Goal: Contribute content: Contribute content

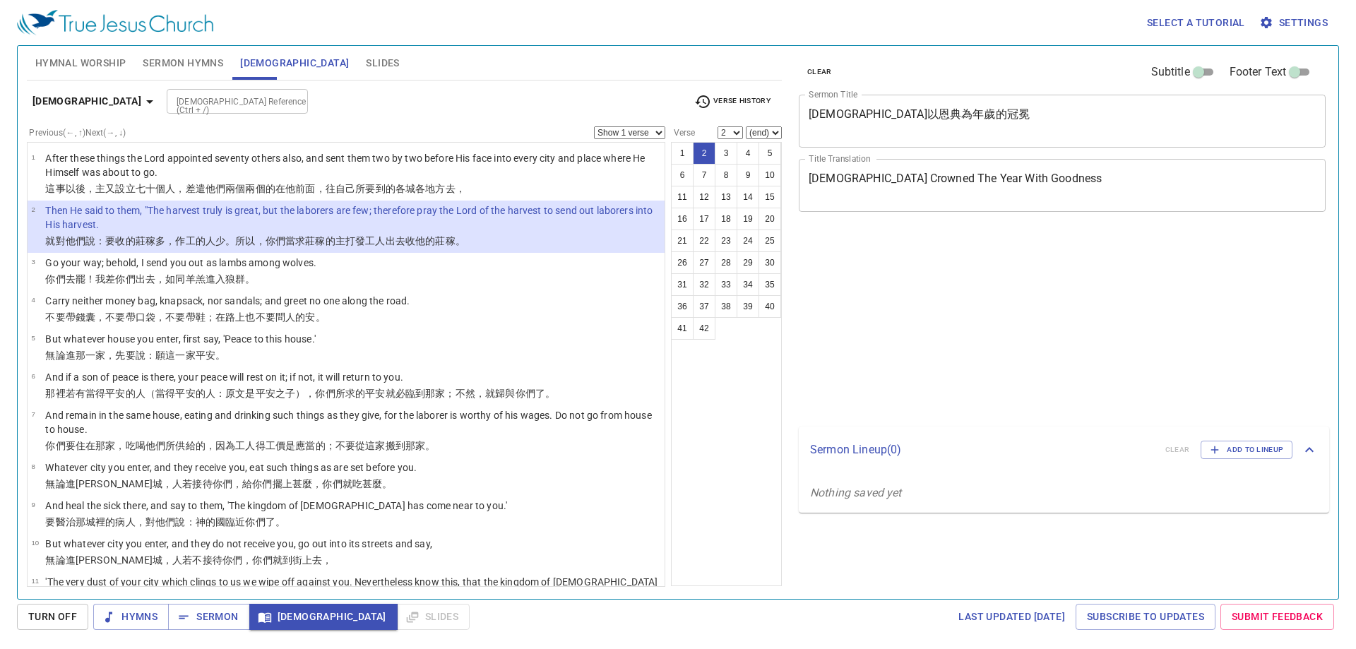
select select "2"
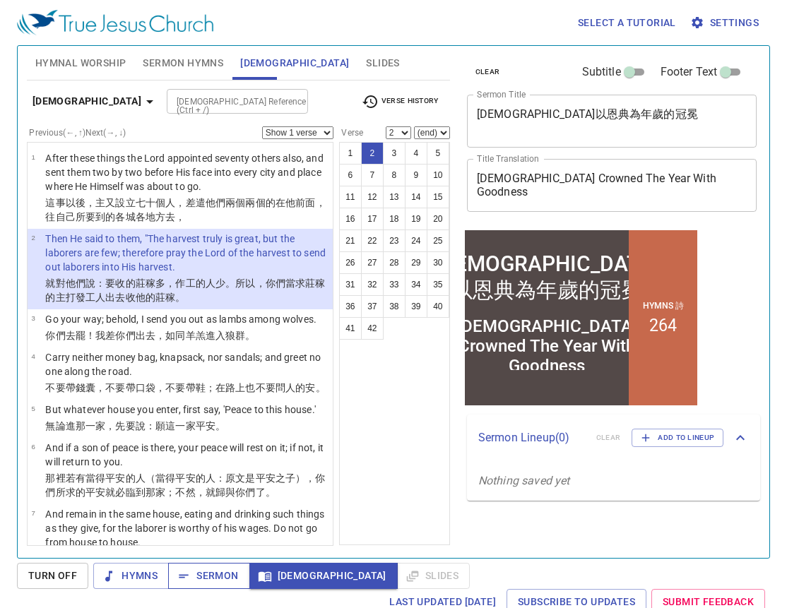
click at [202, 584] on span "Sermon" at bounding box center [208, 576] width 59 height 18
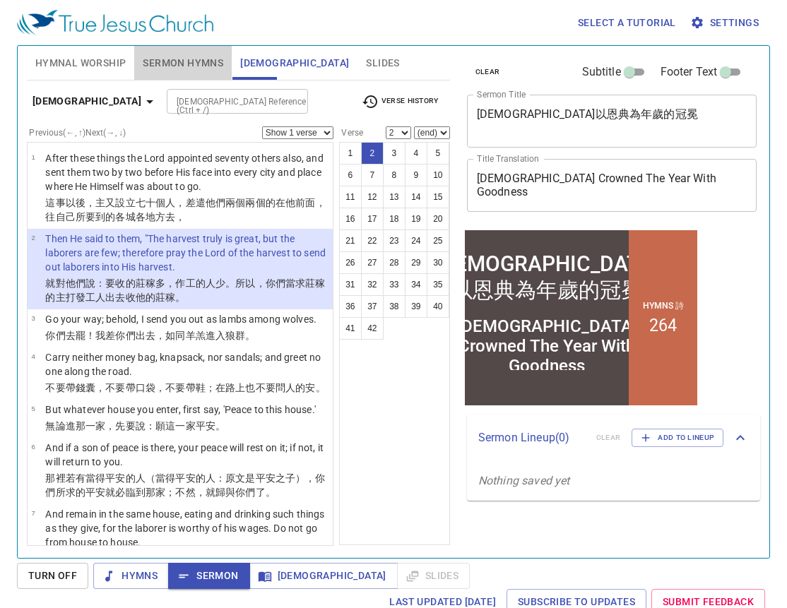
click at [165, 59] on span "Sermon Hymns" at bounding box center [183, 63] width 81 height 18
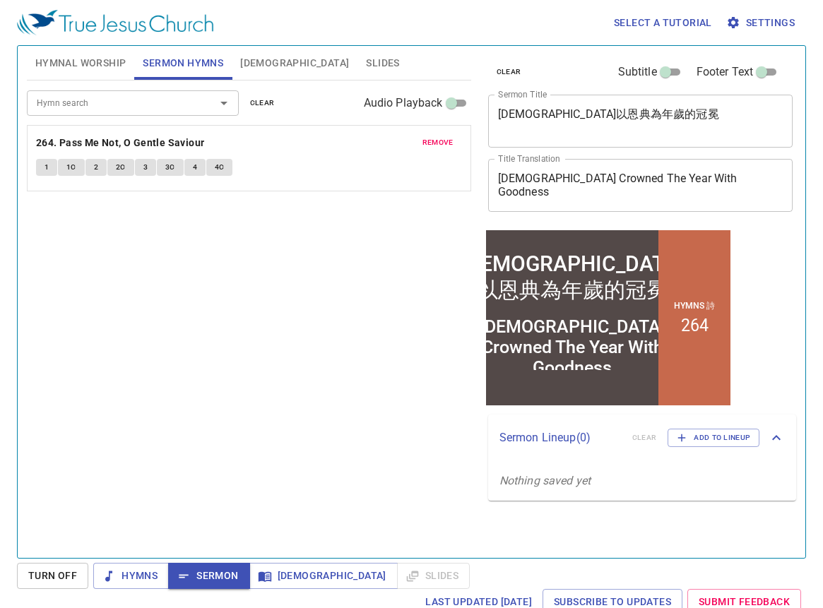
click at [425, 251] on div "Hymn search Hymn search clear Audio Playback remove 264. Pass Me Not, O Gentle …" at bounding box center [249, 314] width 444 height 466
click at [115, 61] on span "Hymnal Worship" at bounding box center [80, 63] width 91 height 18
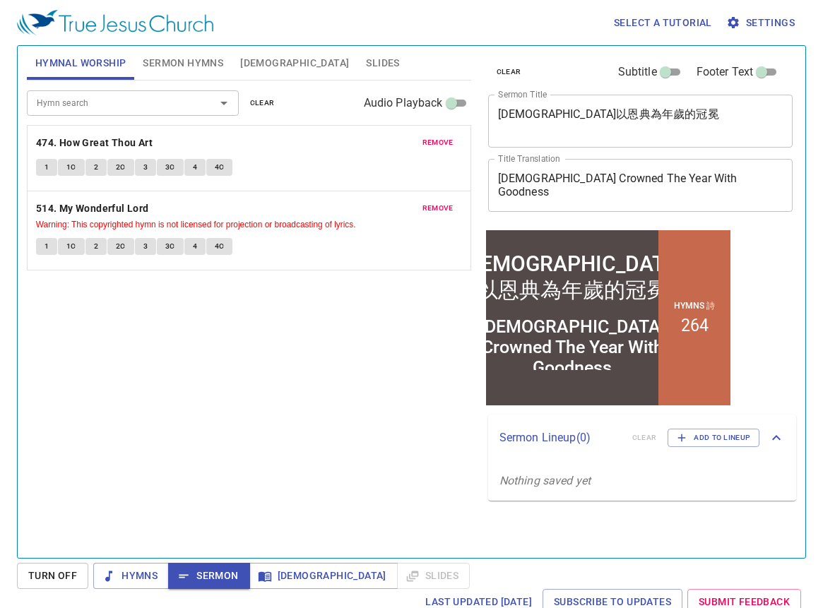
click at [198, 66] on span "Sermon Hymns" at bounding box center [183, 63] width 81 height 18
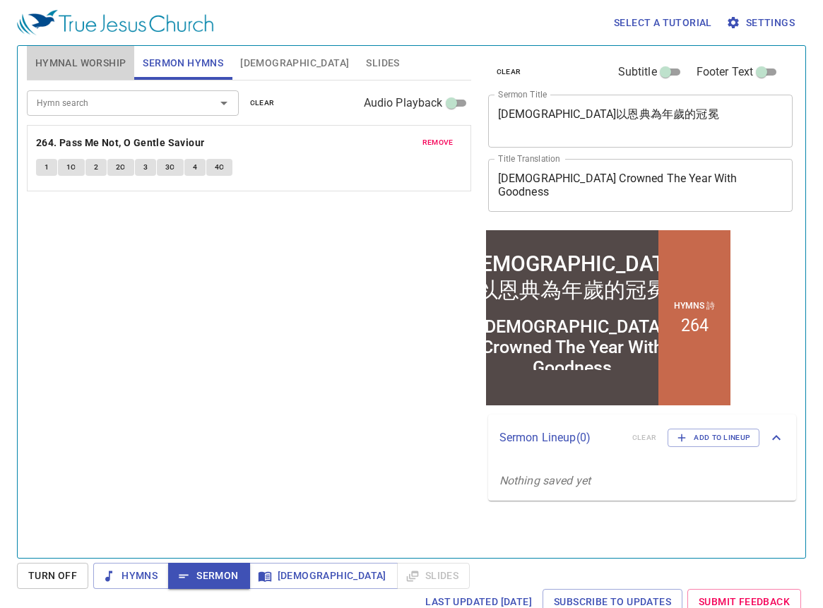
click at [76, 65] on span "Hymnal Worship" at bounding box center [80, 63] width 91 height 18
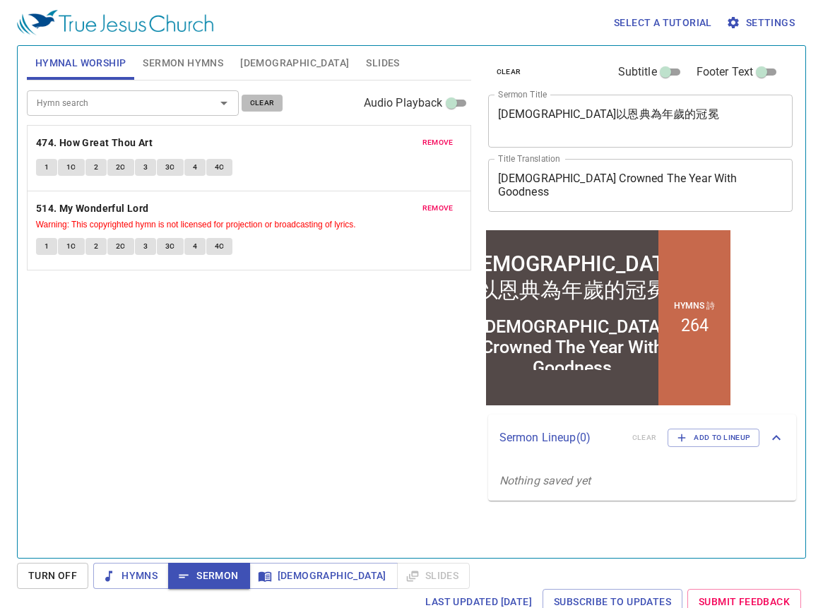
click at [256, 99] on span "clear" at bounding box center [262, 103] width 25 height 13
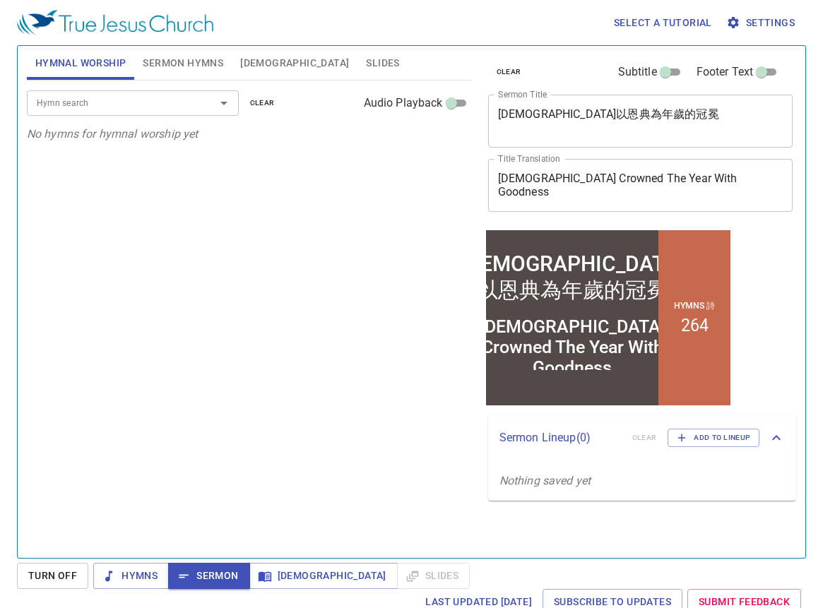
click at [190, 107] on input "Hymn search" at bounding box center [112, 103] width 162 height 16
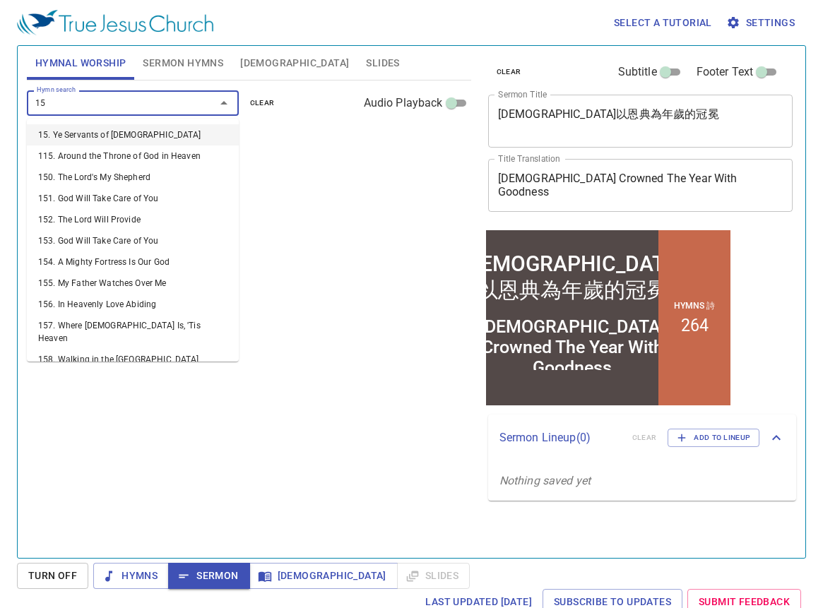
type input "151"
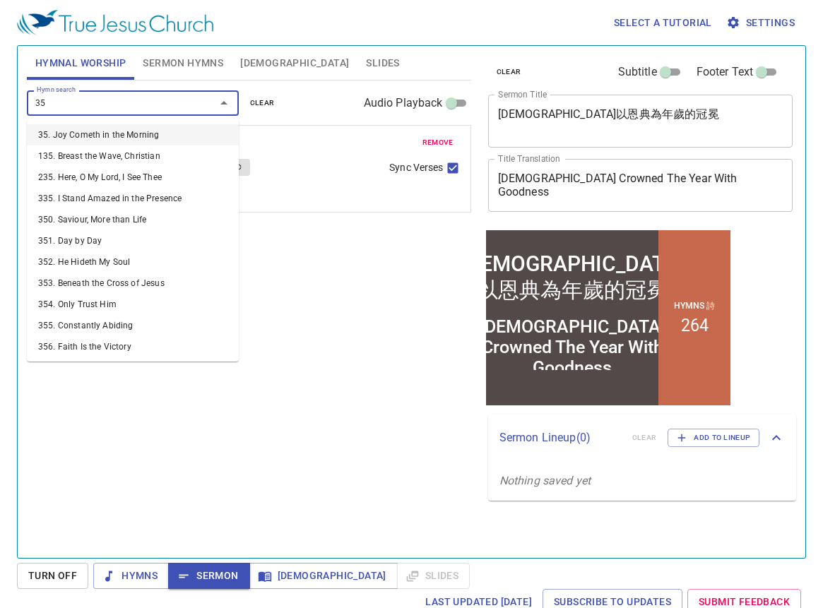
type input "358"
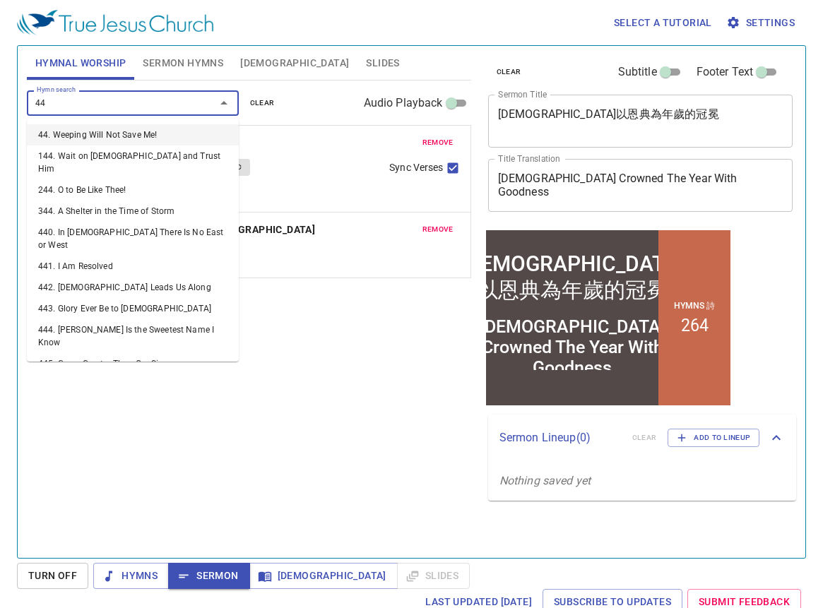
type input "442"
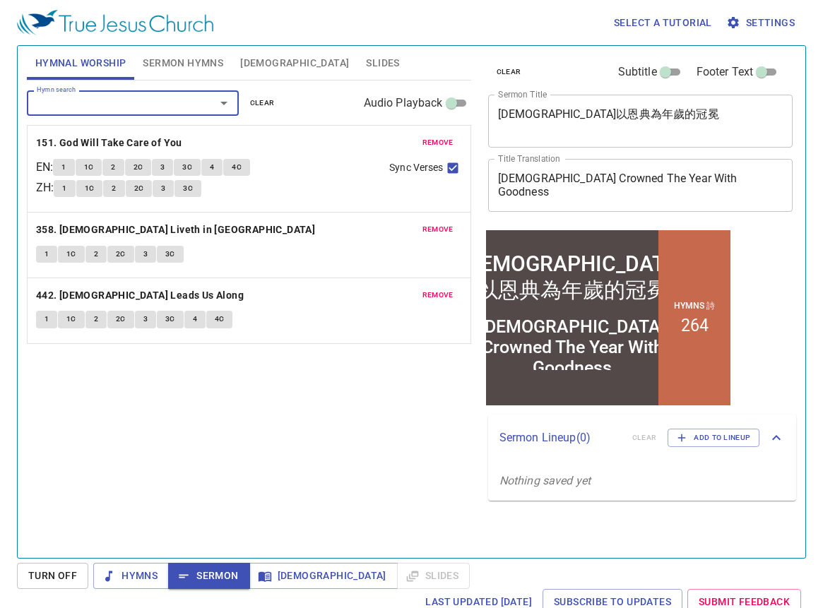
click at [147, 61] on span "Sermon Hymns" at bounding box center [183, 63] width 81 height 18
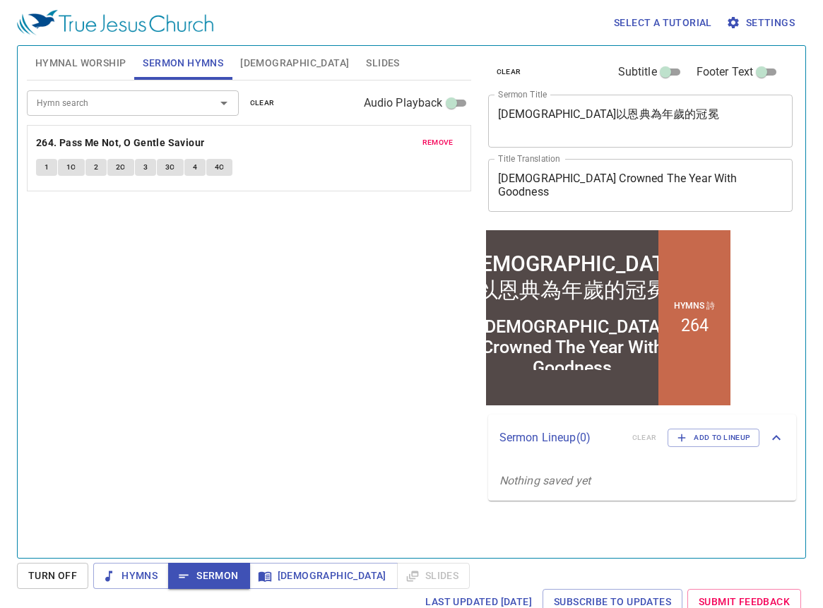
click at [273, 58] on button "[DEMOGRAPHIC_DATA]" at bounding box center [295, 63] width 126 height 34
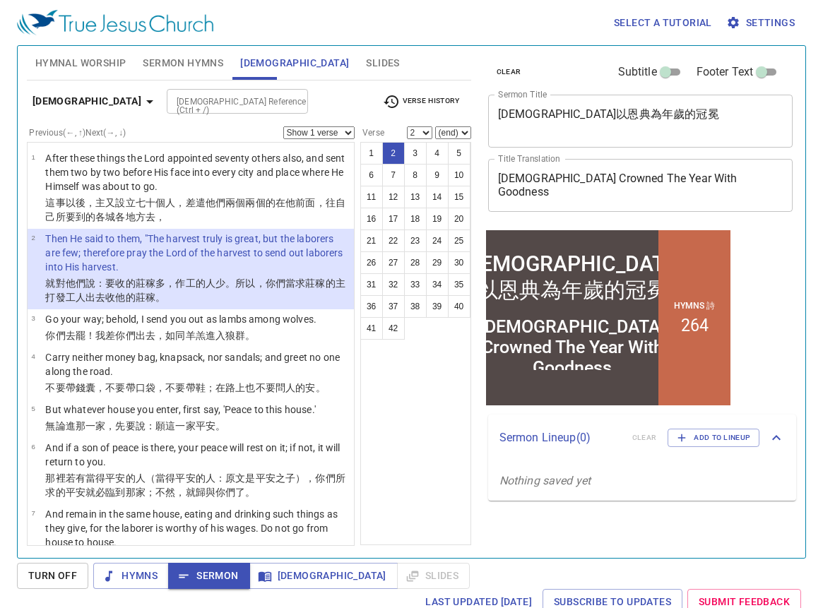
click at [186, 70] on span "Sermon Hymns" at bounding box center [183, 63] width 81 height 18
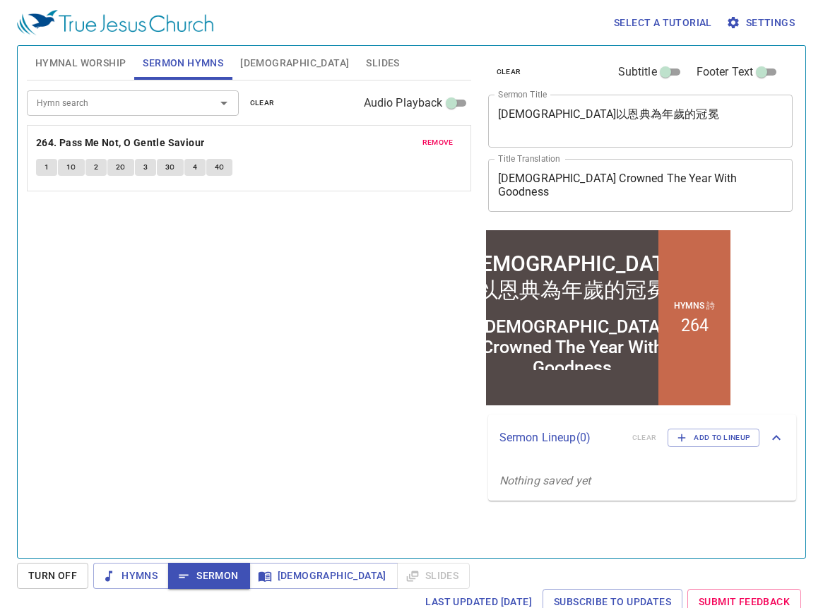
click at [271, 106] on span "clear" at bounding box center [262, 103] width 25 height 13
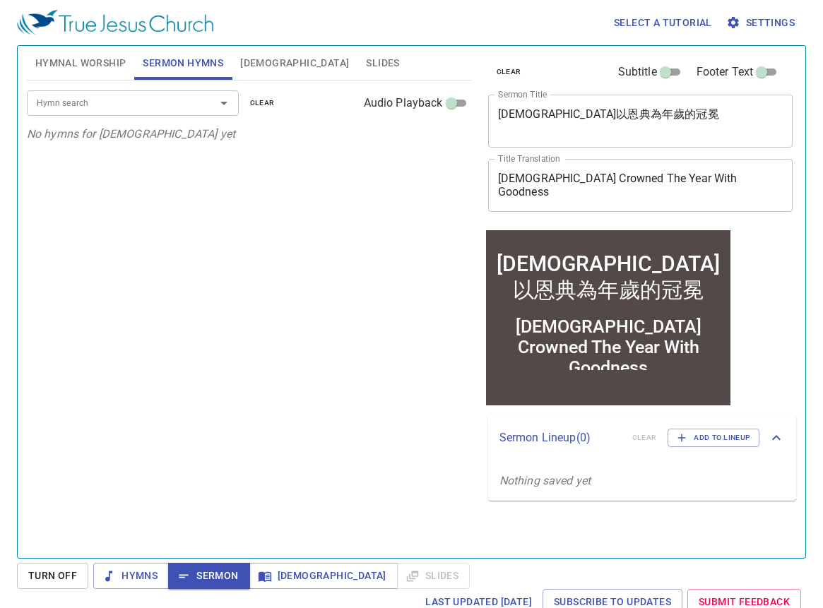
click at [184, 112] on div "Hymn search" at bounding box center [133, 102] width 212 height 25
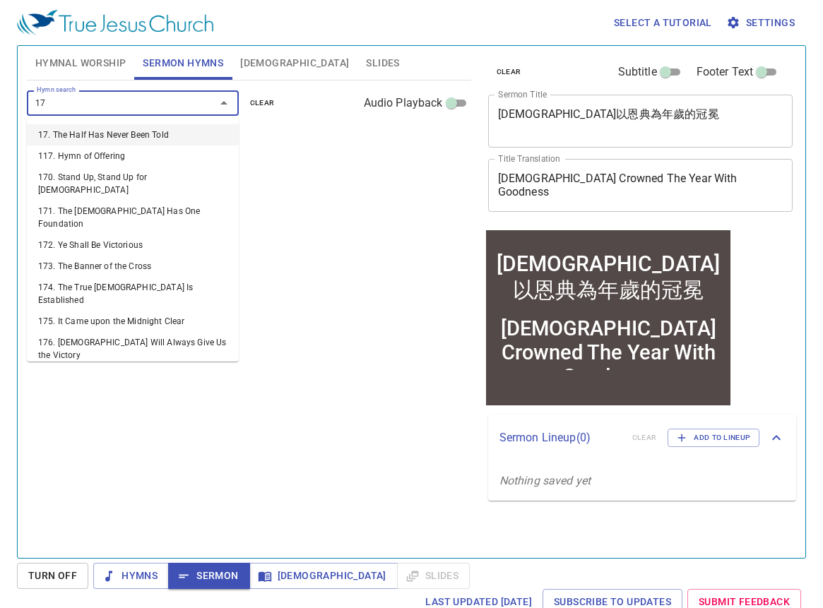
type input "171"
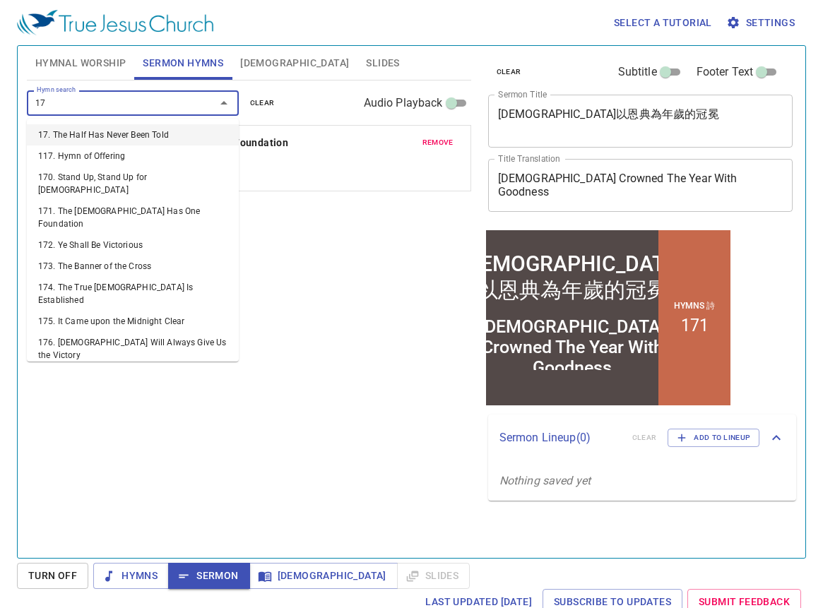
type input "174"
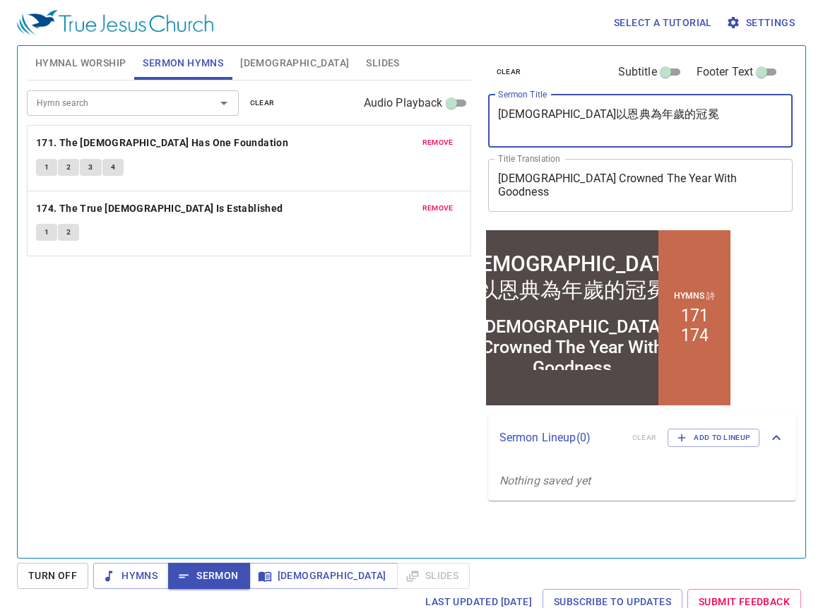
drag, startPoint x: 629, startPoint y: 116, endPoint x: 451, endPoint y: 117, distance: 178.0
click at [451, 117] on div "Hymnal Worship Sermon Hymns [DEMOGRAPHIC_DATA] Slides Hymn search Hymn search c…" at bounding box center [411, 296] width 781 height 512
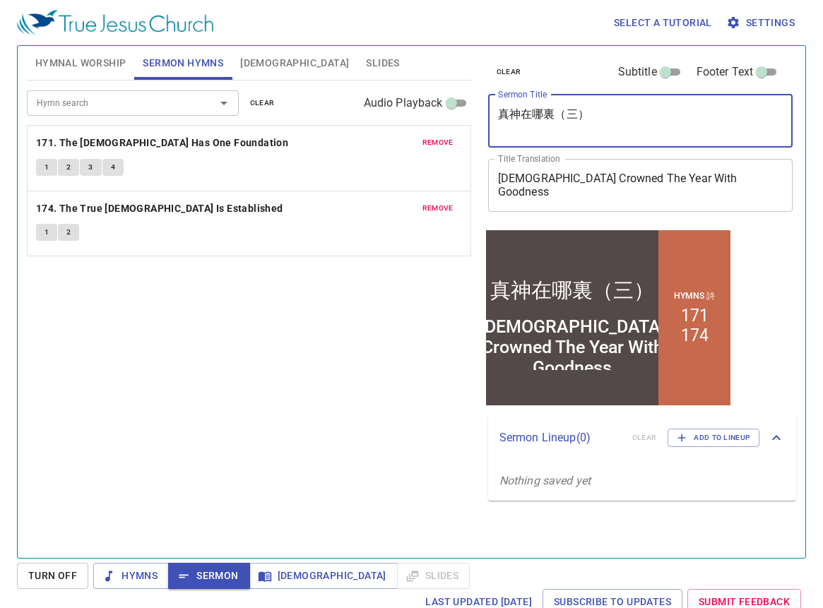
type textarea "真神在哪裏（三）"
click at [95, 56] on span "Hymnal Worship" at bounding box center [80, 63] width 91 height 18
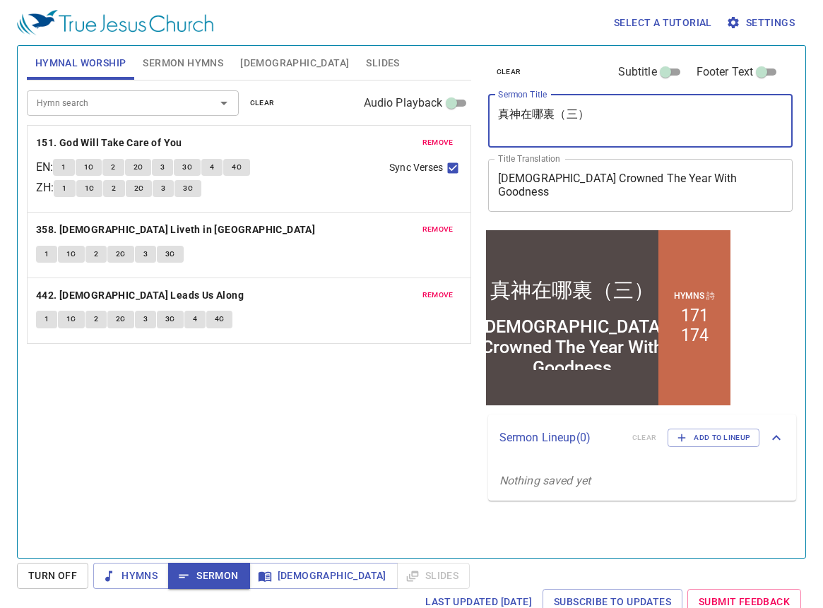
drag, startPoint x: 622, startPoint y: 119, endPoint x: 469, endPoint y: 105, distance: 153.9
click at [469, 105] on div "Hymnal Worship Sermon Hymns [DEMOGRAPHIC_DATA] Slides Hymn search Hymn search c…" at bounding box center [411, 296] width 781 height 512
click at [169, 61] on span "Sermon Hymns" at bounding box center [183, 63] width 81 height 18
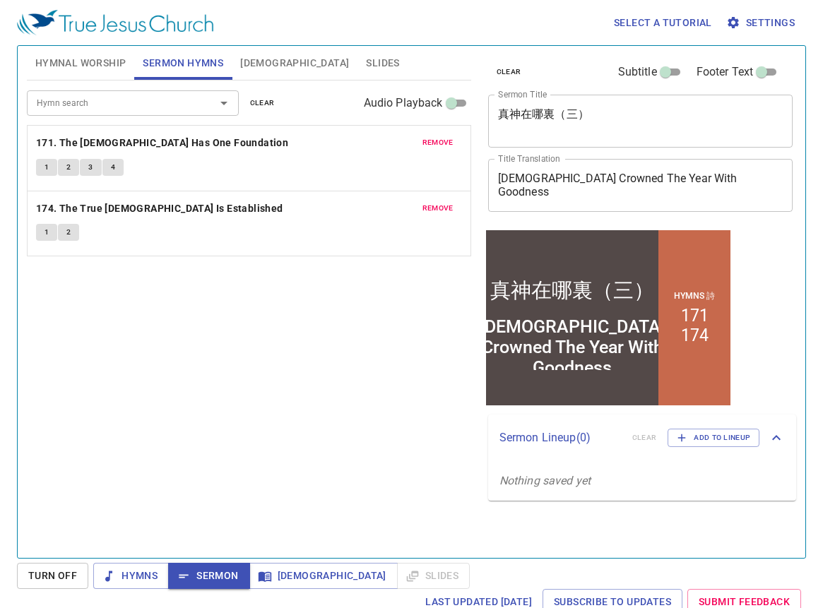
click at [82, 54] on span "Hymnal Worship" at bounding box center [80, 63] width 91 height 18
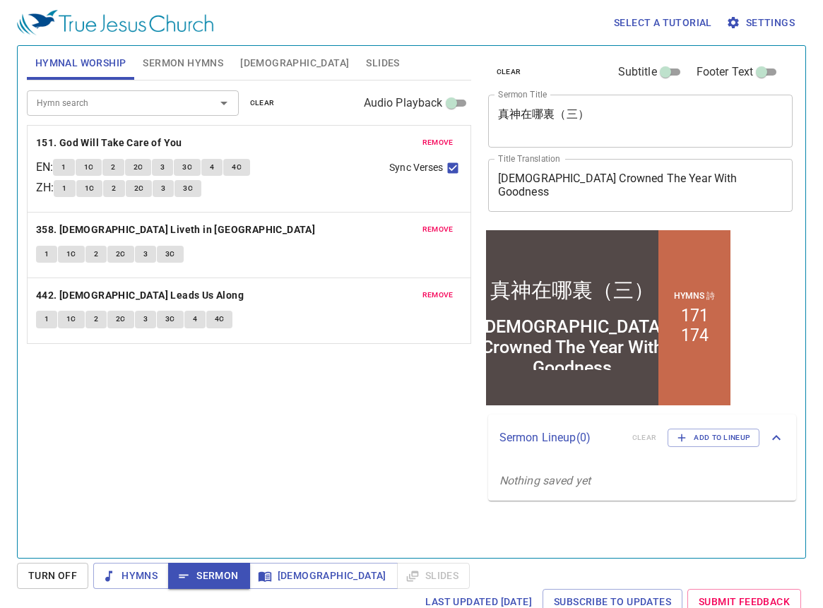
click at [66, 167] on span "1" at bounding box center [63, 167] width 4 height 13
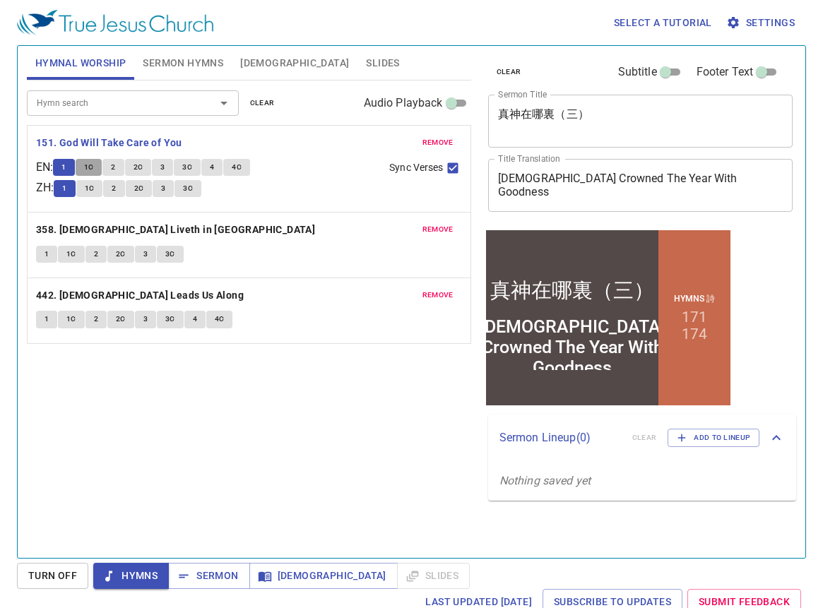
click at [94, 167] on span "1C" at bounding box center [89, 167] width 10 height 13
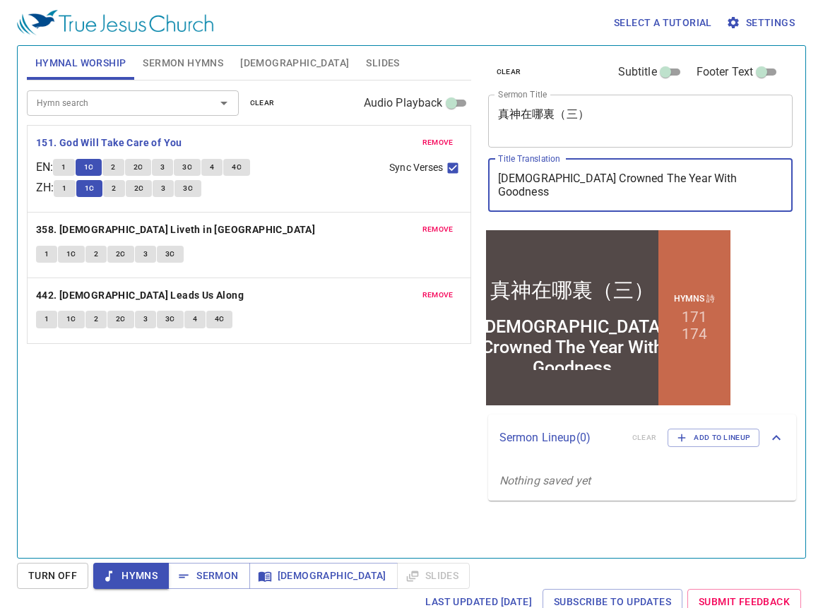
drag, startPoint x: 690, startPoint y: 179, endPoint x: 486, endPoint y: 177, distance: 203.5
click at [486, 177] on div "clear Subtitle Footer Text Sermon Title 真神在哪裏（三） x Sermon Title Title Translati…" at bounding box center [640, 136] width 314 height 181
click at [629, 171] on div "God Crowned The Year With Goodness x Title Translation" at bounding box center [640, 185] width 305 height 53
click at [725, 184] on textarea "[DEMOGRAPHIC_DATA] Crowned The Year With Goodness" at bounding box center [640, 185] width 285 height 27
drag, startPoint x: 720, startPoint y: 184, endPoint x: 492, endPoint y: 178, distance: 228.3
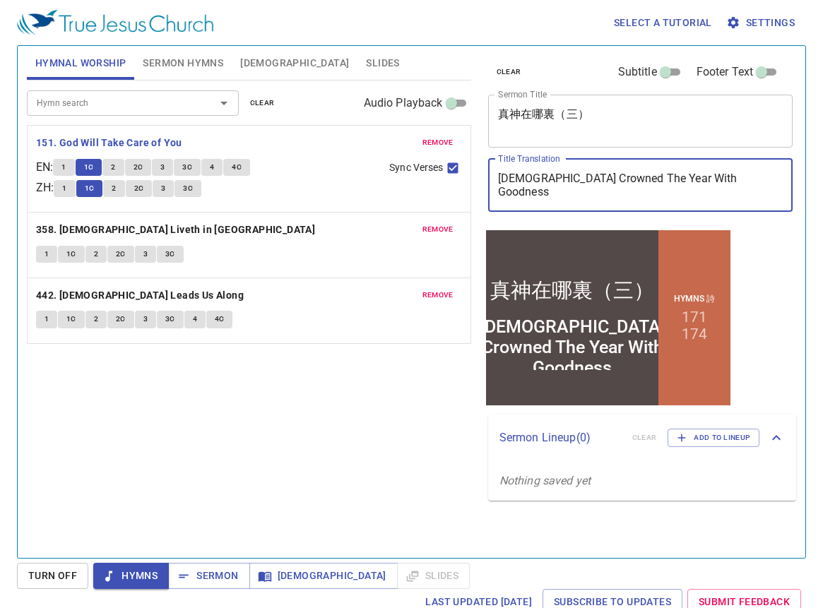
click at [485, 175] on div "clear Subtitle Footer Text Sermon Title 真神在哪裏（三） x Sermon Title Title Translati…" at bounding box center [640, 136] width 314 height 181
paste textarea "Where is the True [DEMOGRAPHIC_DATA] (3)"
type textarea "Where is the True [DEMOGRAPHIC_DATA] (3)"
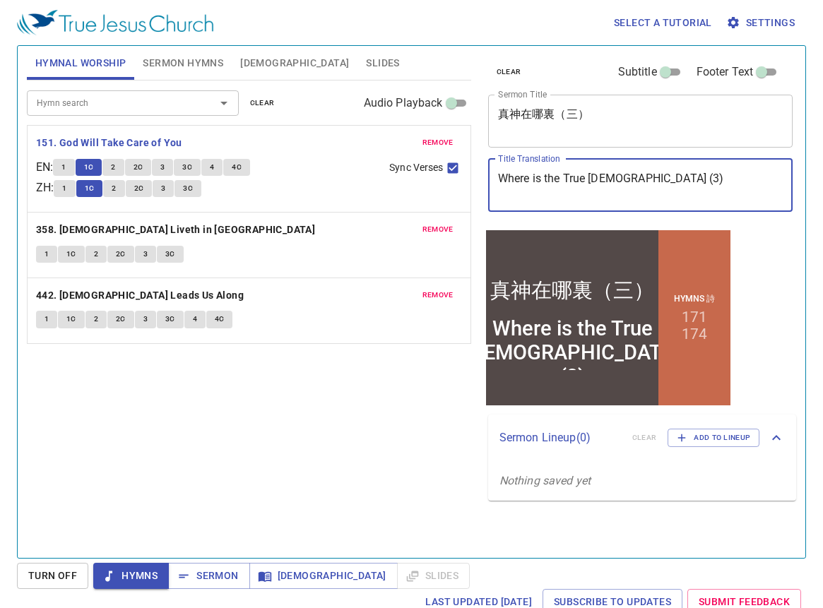
type textarea "Where is the True God (3)"
click at [629, 191] on textarea "Where is the True God (3)" at bounding box center [640, 185] width 285 height 27
click at [110, 168] on button "2" at bounding box center [112, 167] width 21 height 17
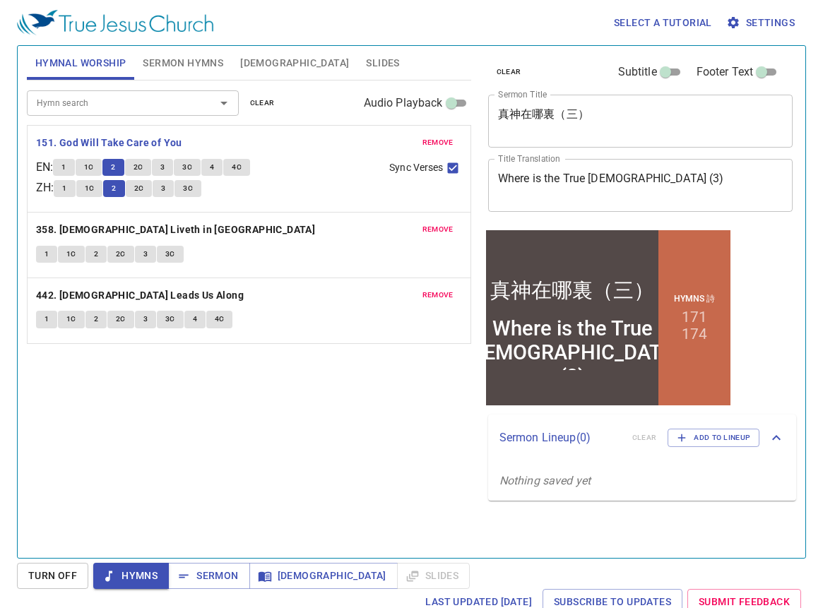
click at [141, 170] on span "2C" at bounding box center [139, 167] width 10 height 13
click at [165, 172] on span "3" at bounding box center [162, 167] width 4 height 13
drag, startPoint x: 450, startPoint y: 168, endPoint x: 327, endPoint y: 174, distance: 123.1
click at [449, 168] on input "Sync Verses" at bounding box center [453, 171] width 18 height 18
checkbox input "false"
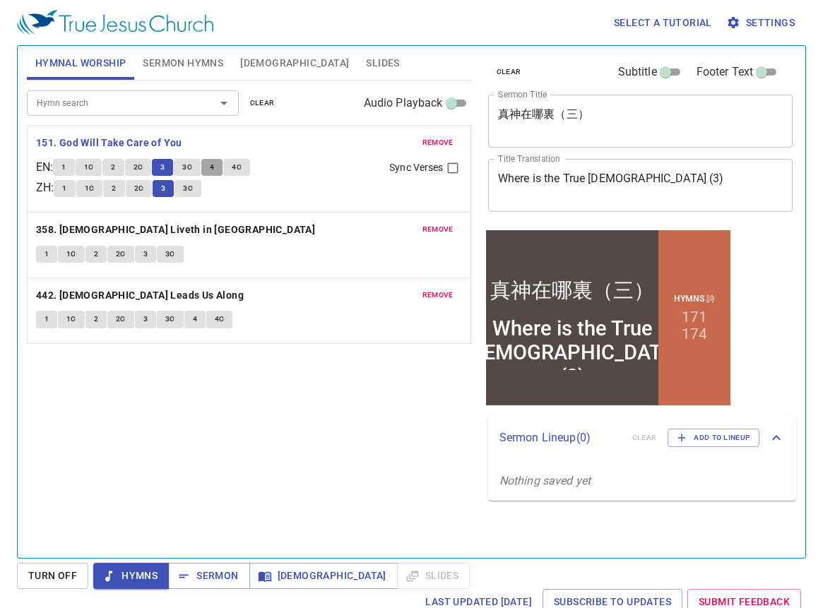
click at [220, 164] on button "4" at bounding box center [211, 167] width 21 height 17
click at [242, 171] on span "4C" at bounding box center [237, 167] width 10 height 13
click at [201, 188] on button "3C" at bounding box center [187, 188] width 27 height 17
drag, startPoint x: 250, startPoint y: 166, endPoint x: 200, endPoint y: 192, distance: 56.6
click at [250, 165] on button "4C" at bounding box center [236, 167] width 27 height 17
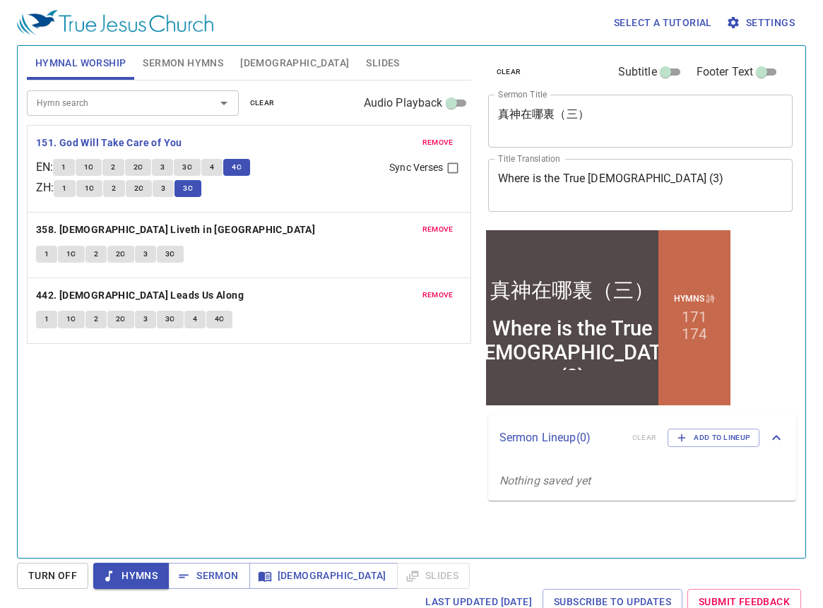
click at [39, 253] on button "1" at bounding box center [46, 254] width 21 height 17
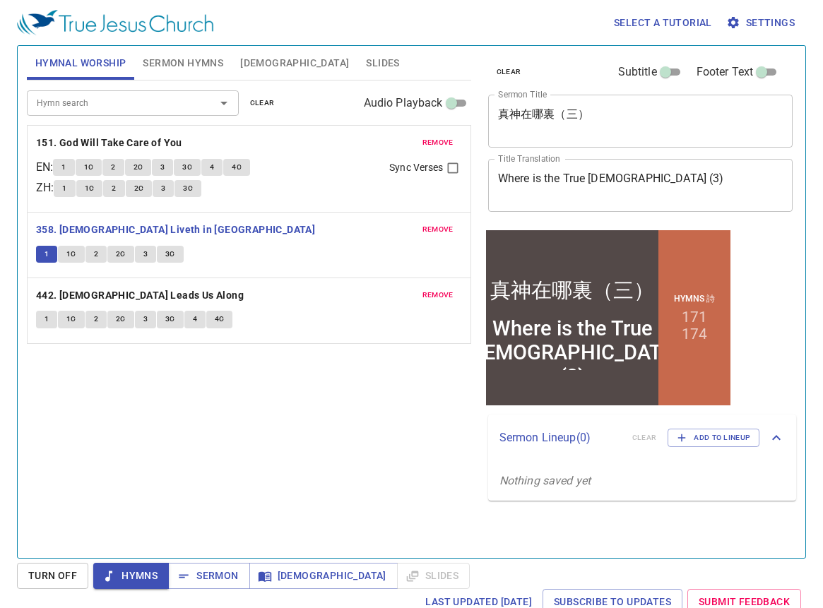
click at [105, 58] on span "Hymnal Worship" at bounding box center [80, 63] width 91 height 18
click at [104, 58] on span "Hymnal Worship" at bounding box center [80, 63] width 91 height 18
click at [129, 570] on span "Hymns" at bounding box center [131, 576] width 53 height 18
click at [43, 249] on button "1" at bounding box center [46, 254] width 21 height 17
click at [77, 254] on button "1C" at bounding box center [71, 254] width 27 height 17
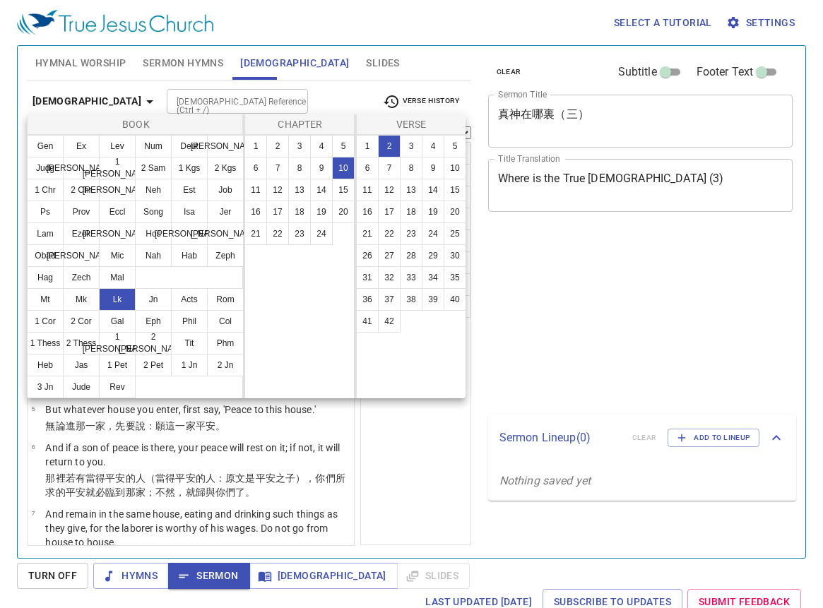
select select "2"
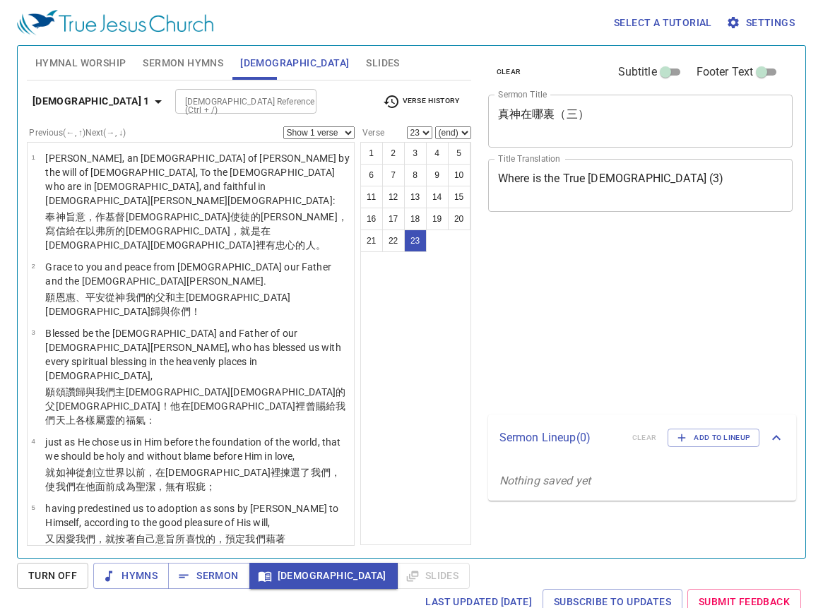
select select "23"
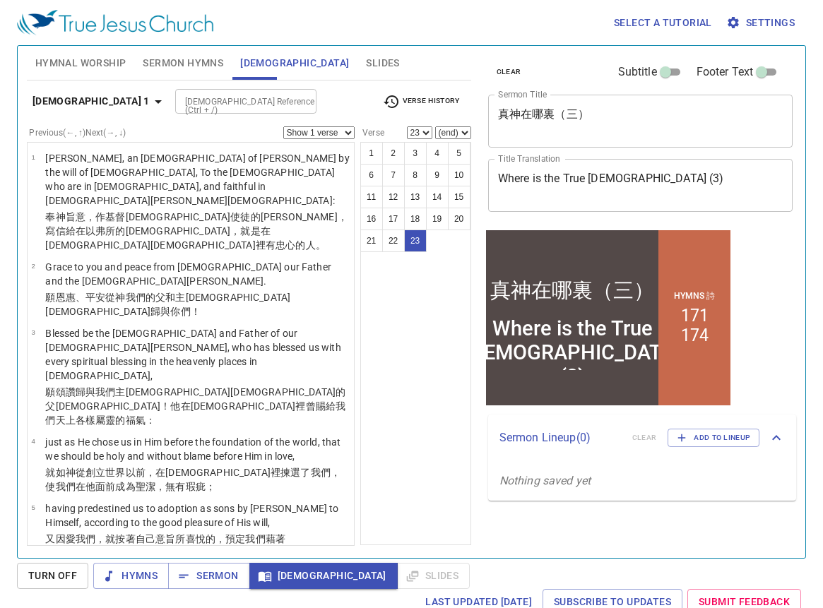
scroll to position [1066, 0]
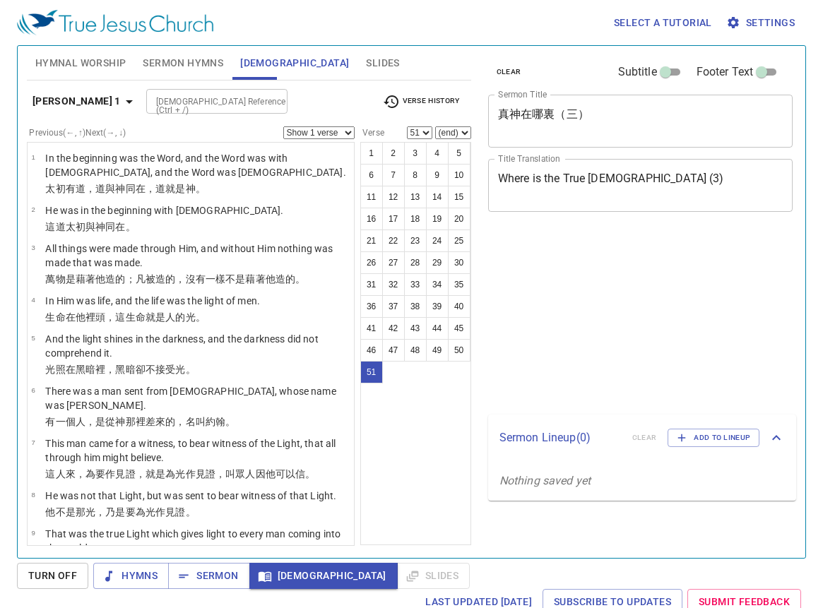
select select "51"
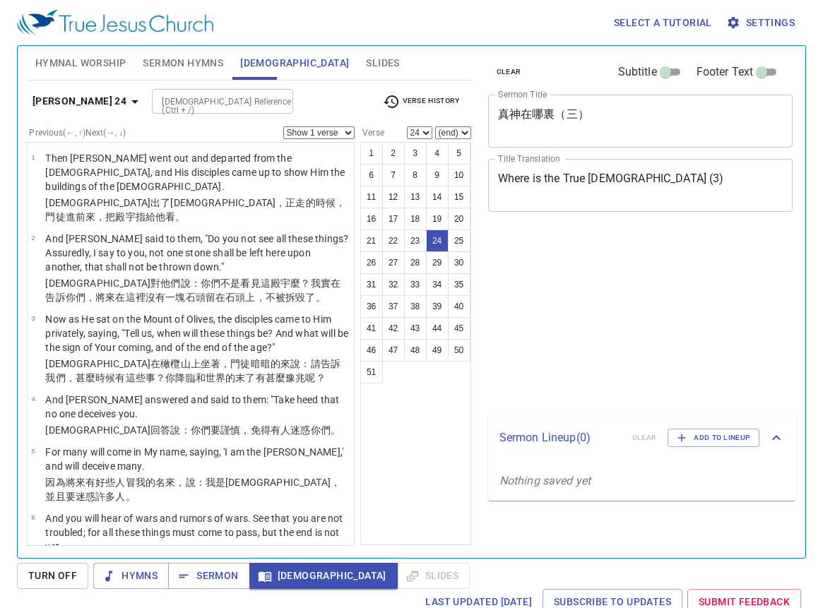
select select "24"
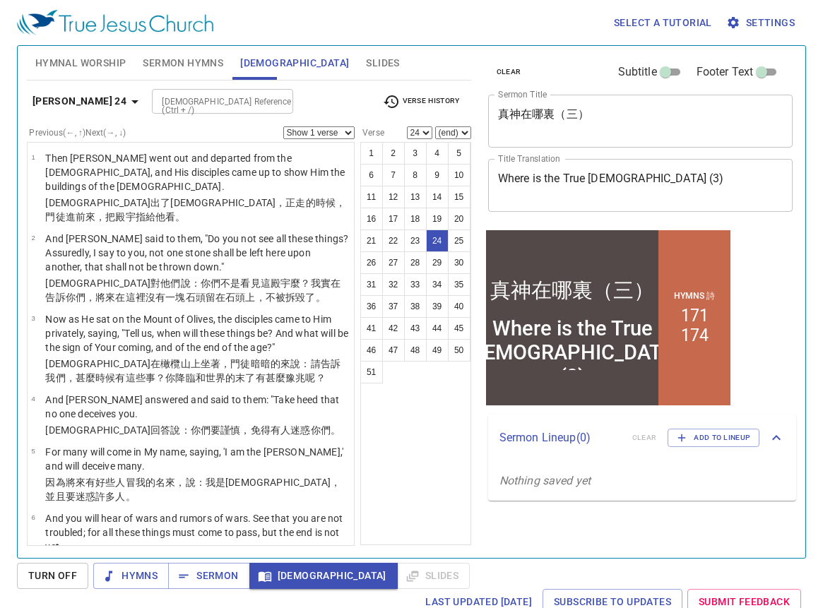
scroll to position [1101, 0]
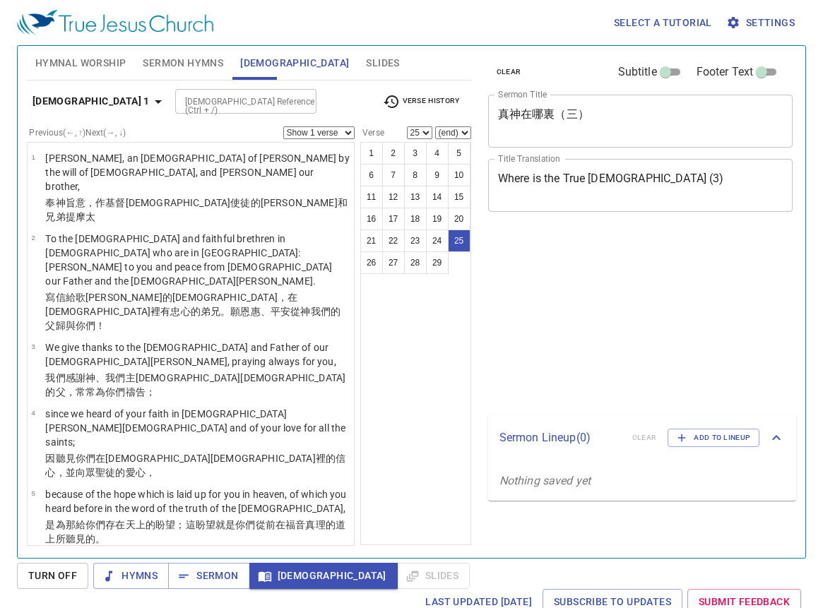
select select "25"
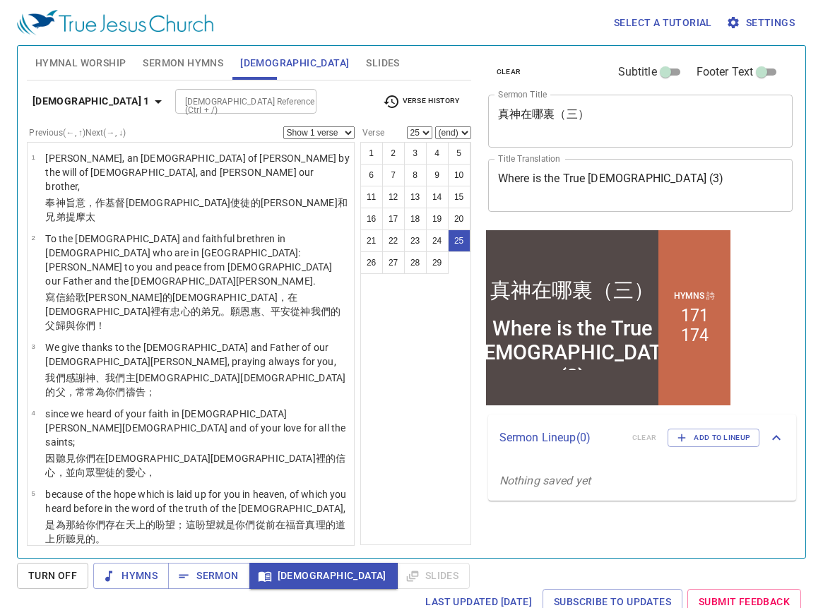
scroll to position [1521, 0]
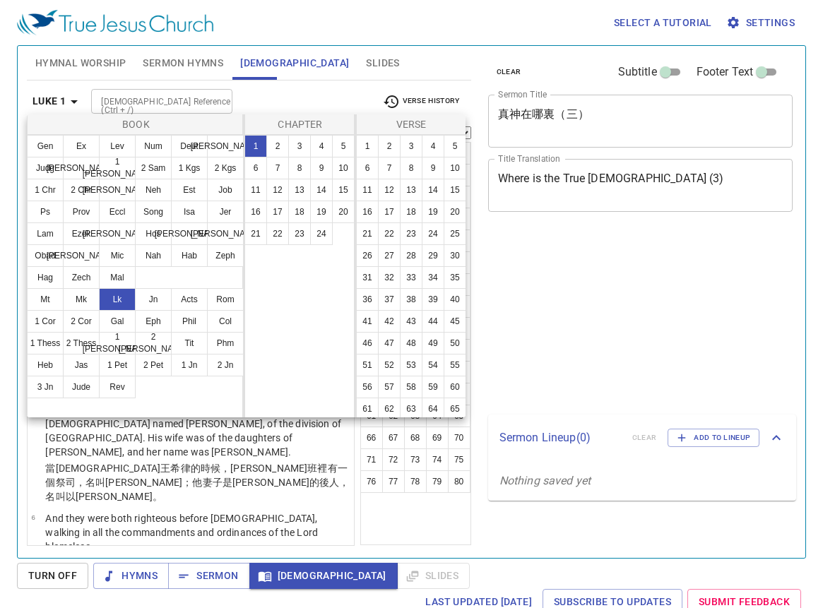
select select "25"
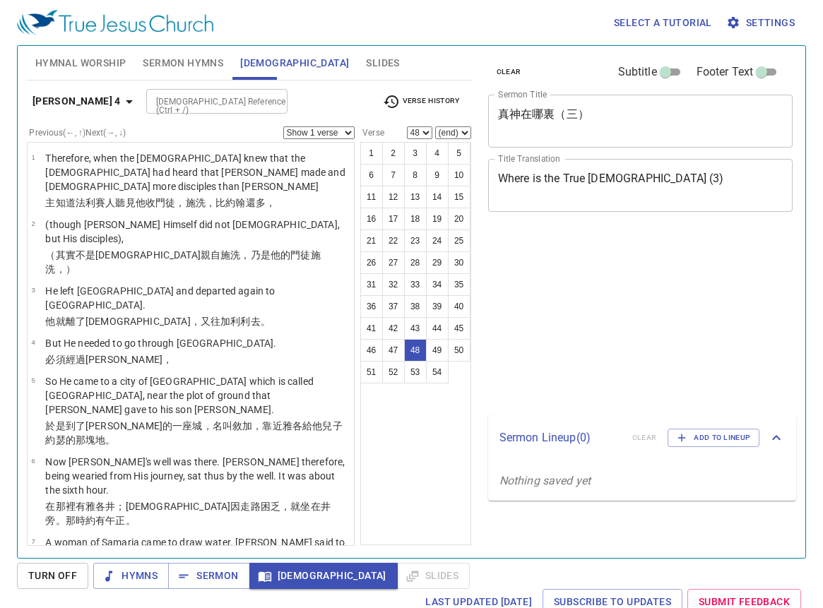
select select "48"
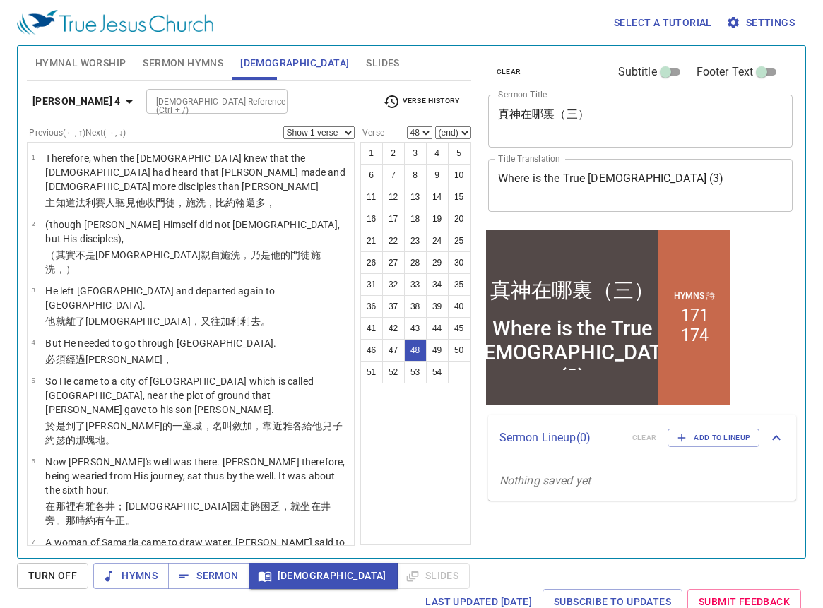
scroll to position [2627, 0]
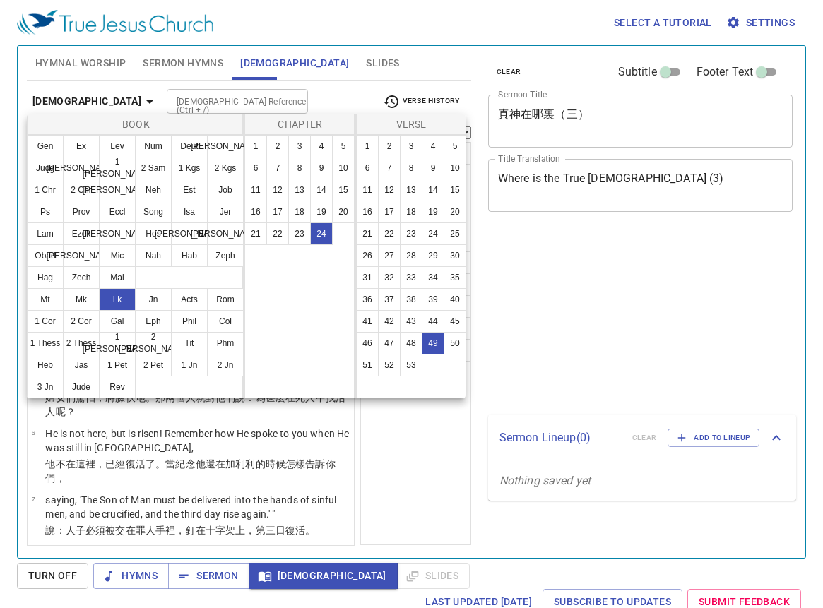
select select "49"
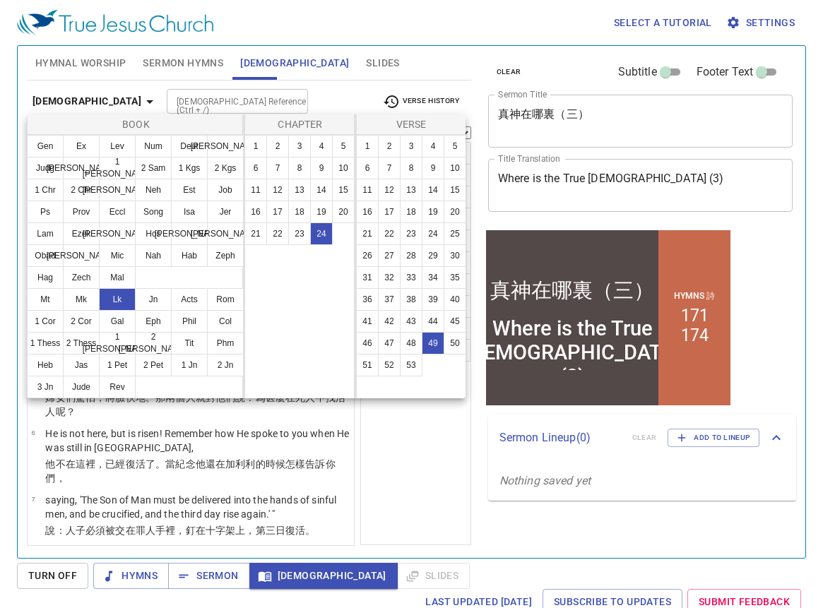
scroll to position [2673, 0]
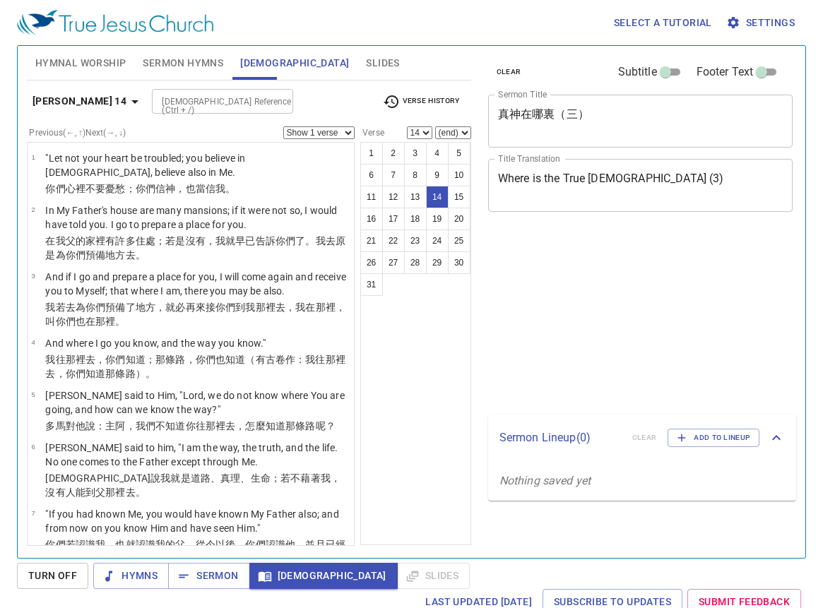
select select "14"
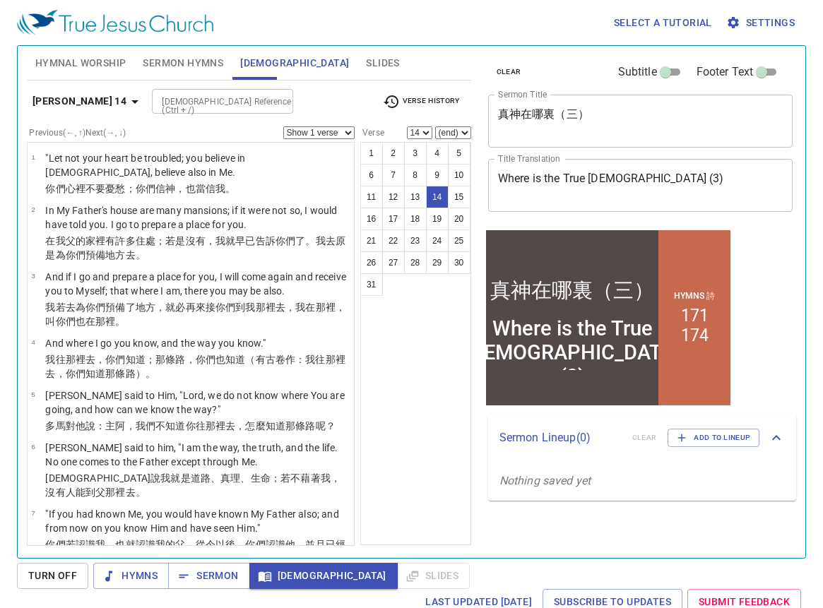
scroll to position [613, 0]
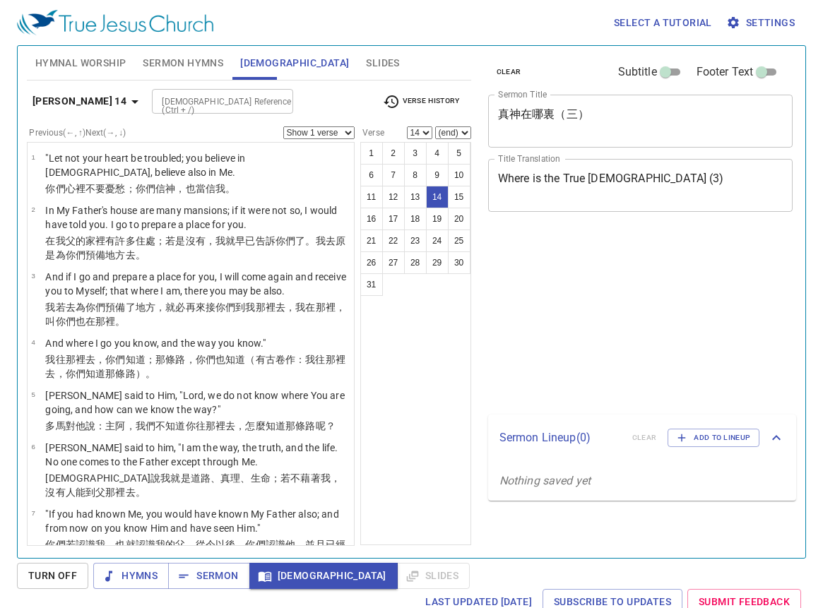
select select "14"
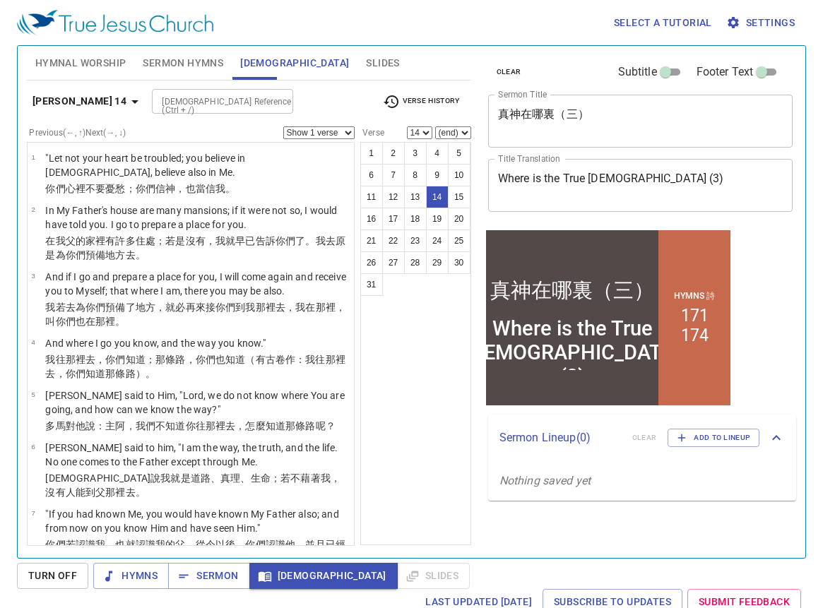
scroll to position [613, 0]
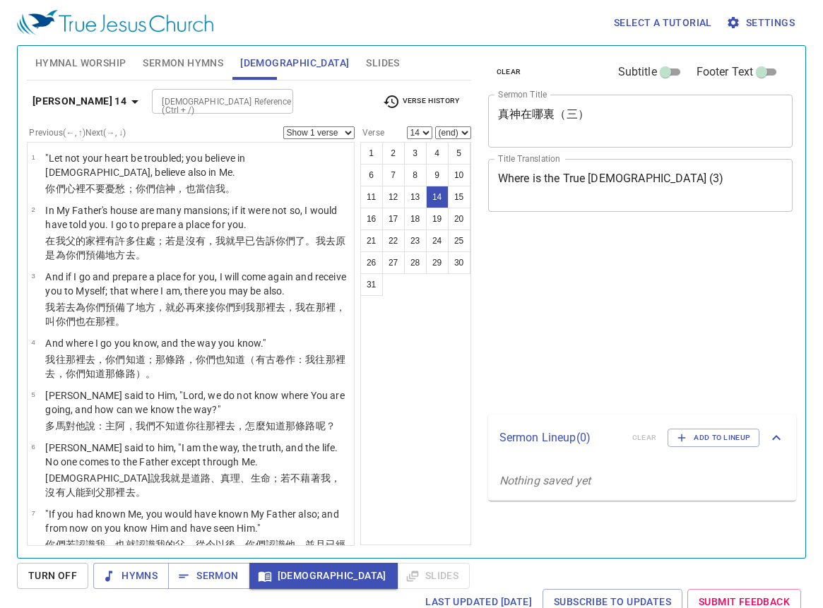
select select "14"
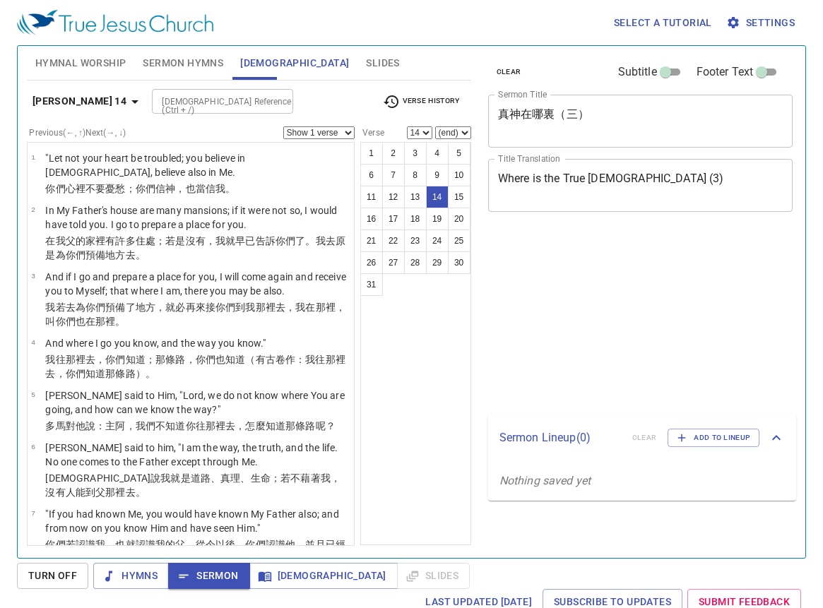
select select "14"
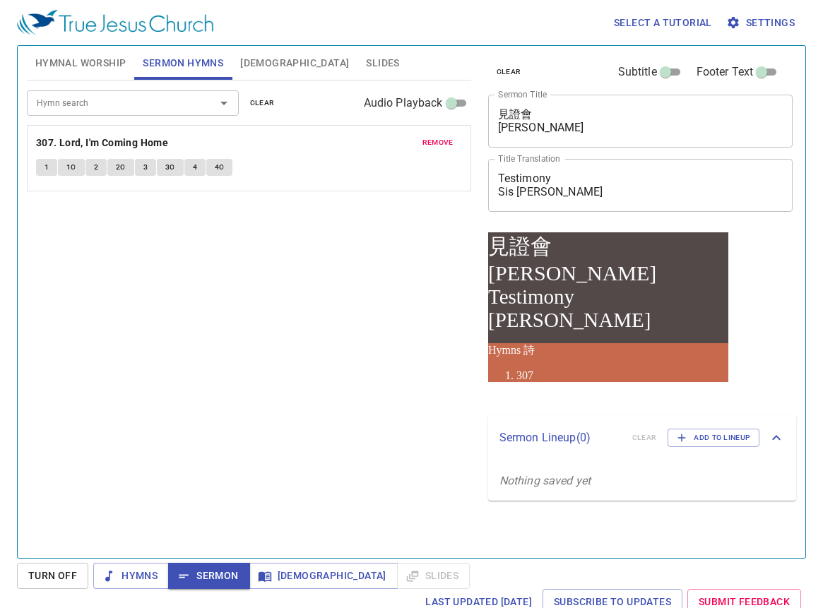
click at [589, 191] on textarea "Testimony Sis [PERSON_NAME]" at bounding box center [640, 185] width 285 height 27
click at [571, 192] on textarea "Testimony Sis [PERSON_NAME]" at bounding box center [640, 185] width 285 height 27
click at [550, 189] on textarea "Testimony Sis [PERSON_NAME]" at bounding box center [640, 185] width 285 height 27
click at [559, 189] on textarea "Testimony Sis [PERSON_NAME]" at bounding box center [640, 185] width 285 height 27
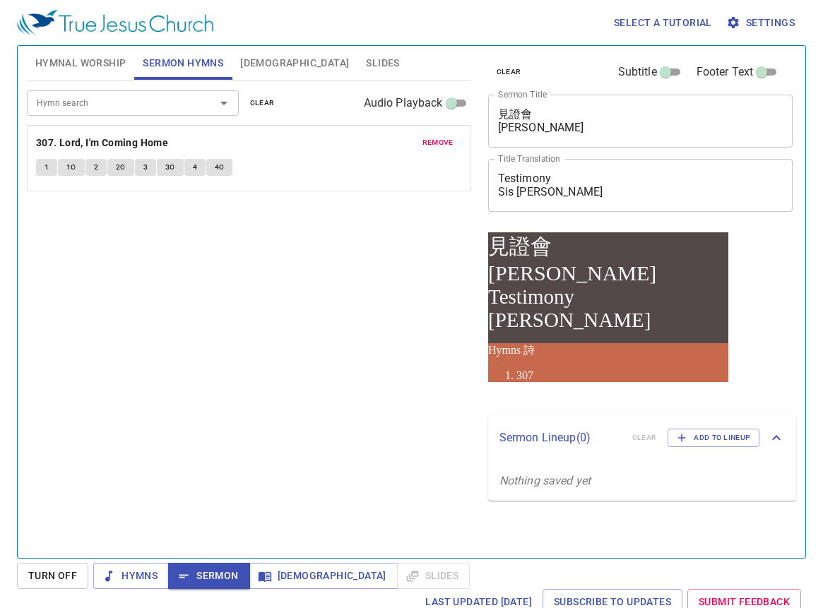
click at [572, 111] on textarea "見證會 [PERSON_NAME]" at bounding box center [640, 120] width 285 height 27
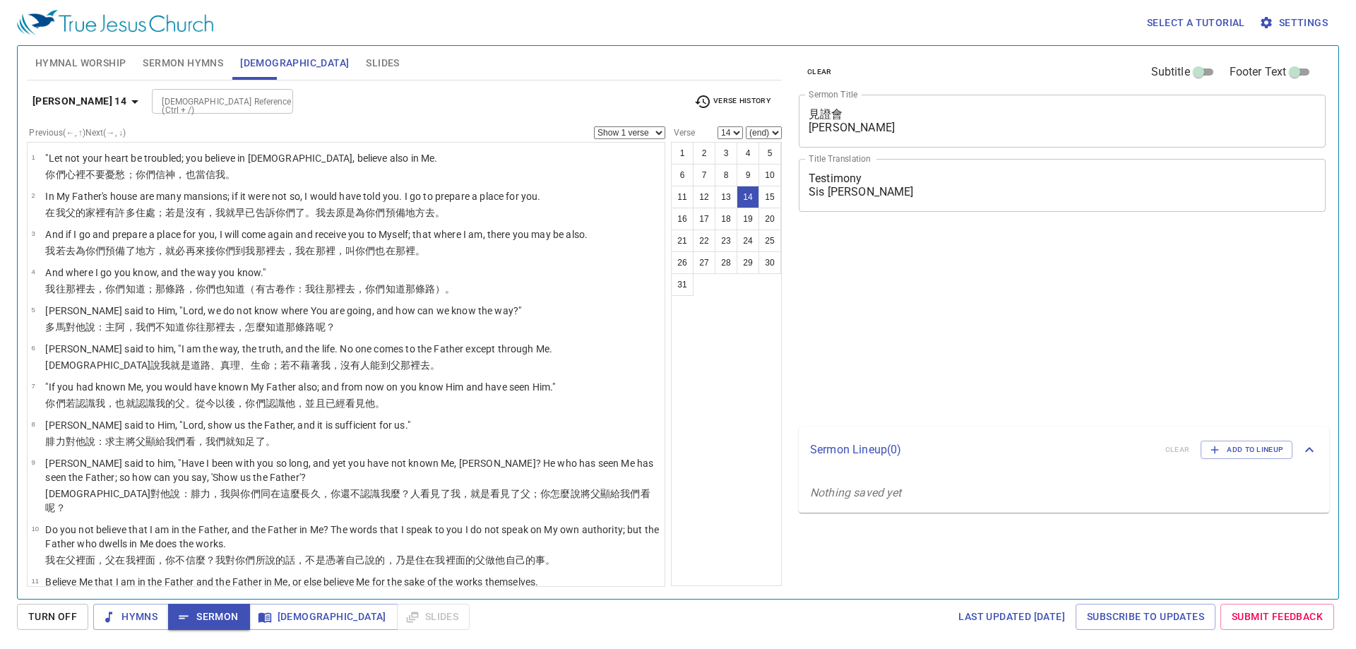
select select "14"
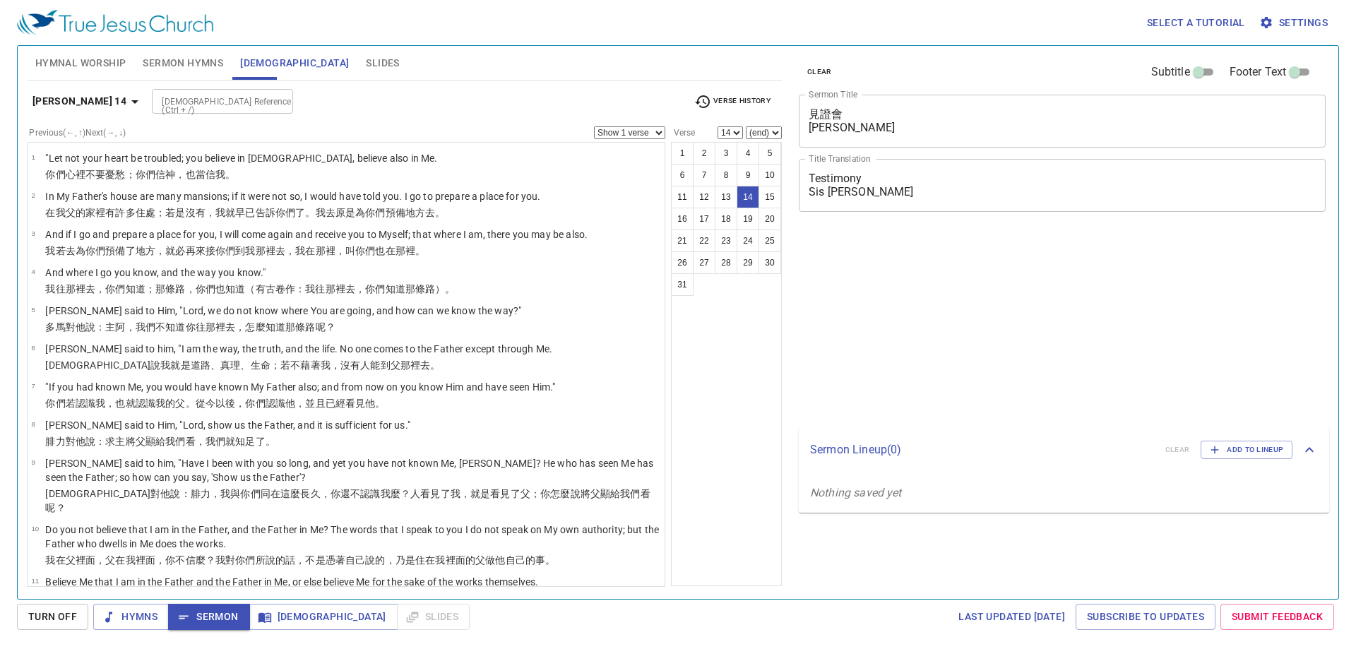
select select "14"
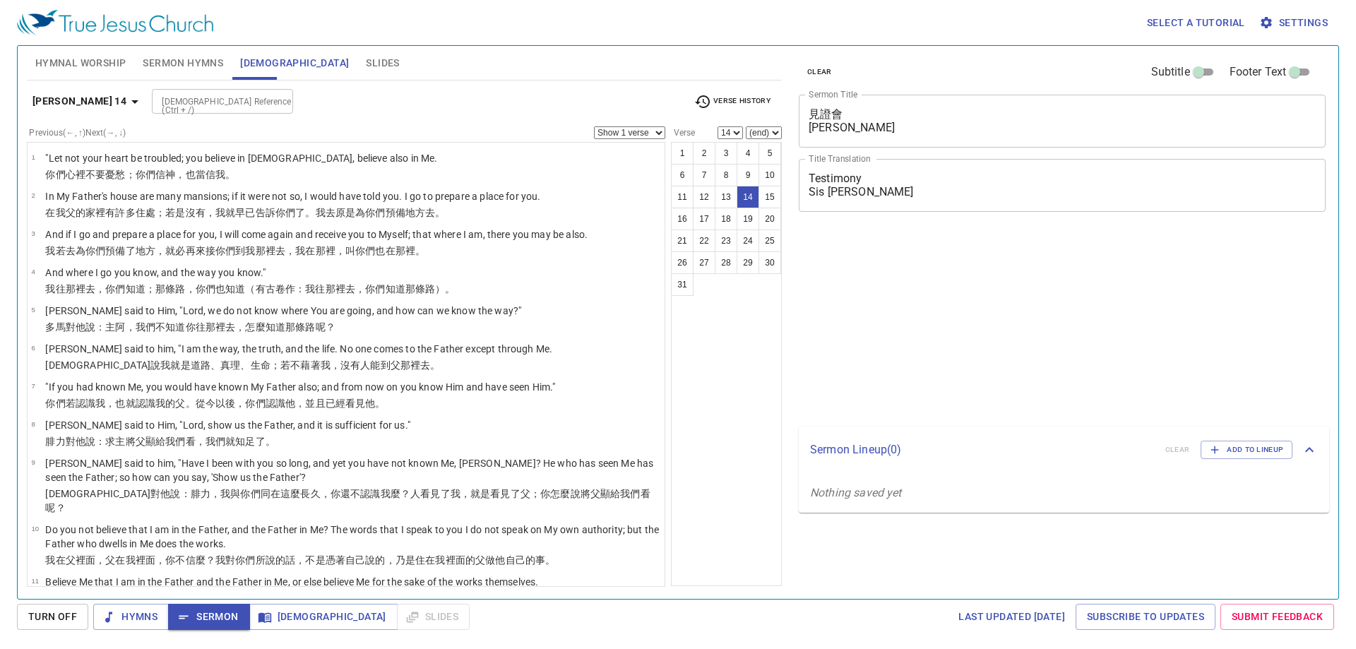
select select "14"
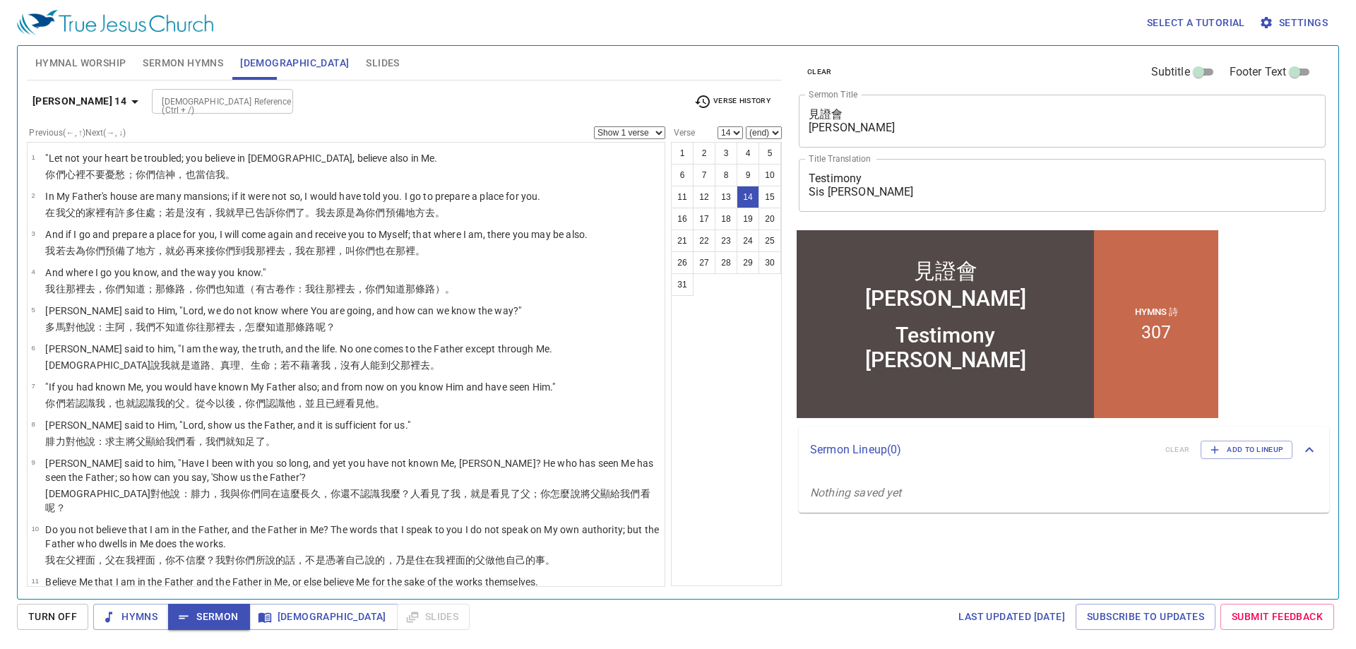
scroll to position [613, 0]
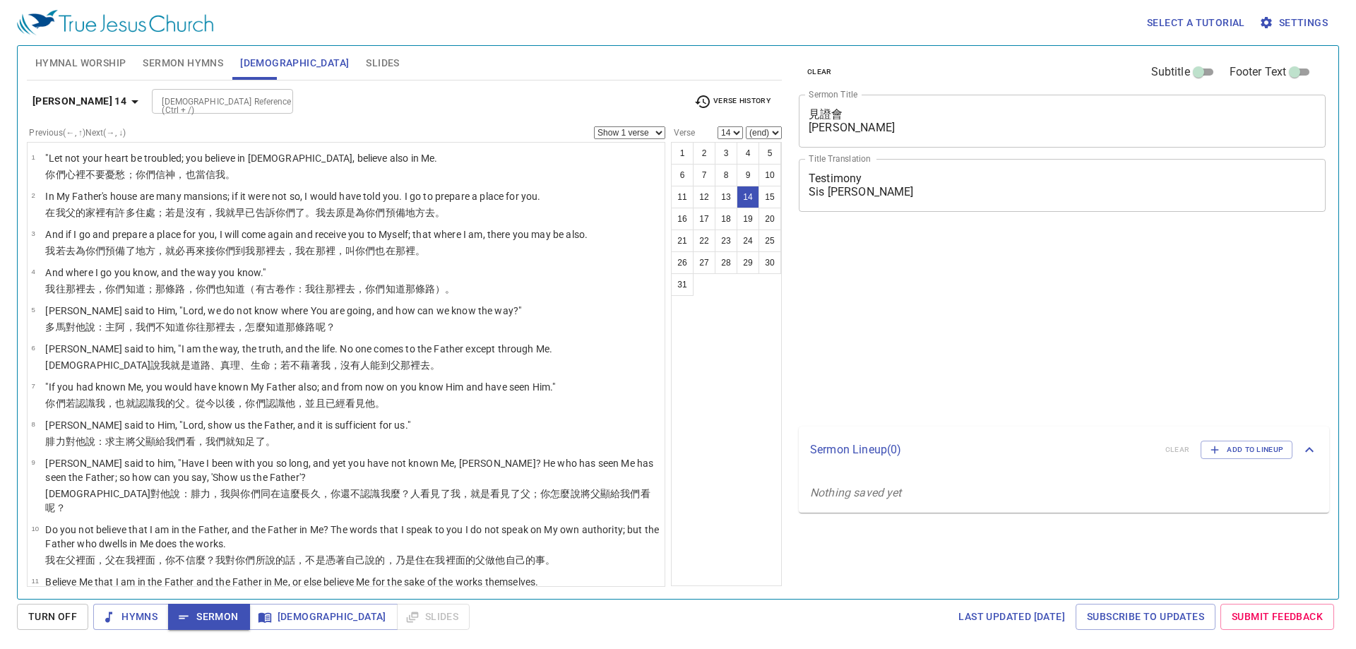
select select "14"
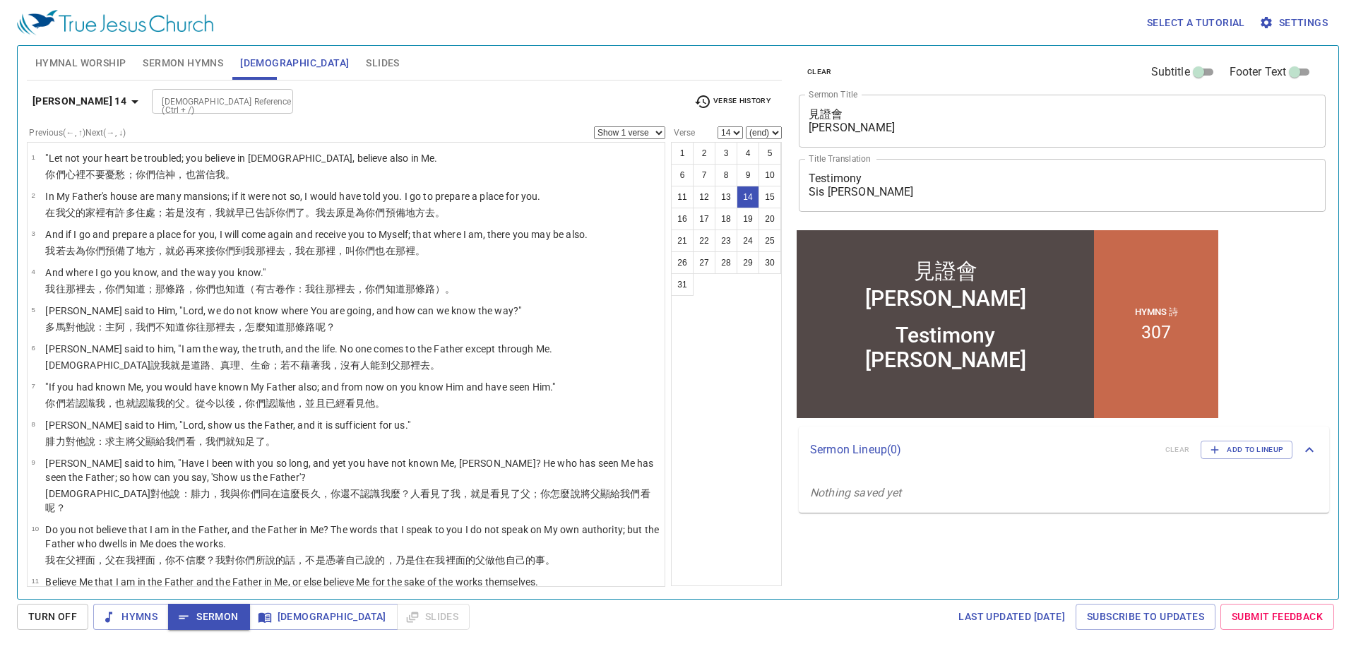
scroll to position [613, 0]
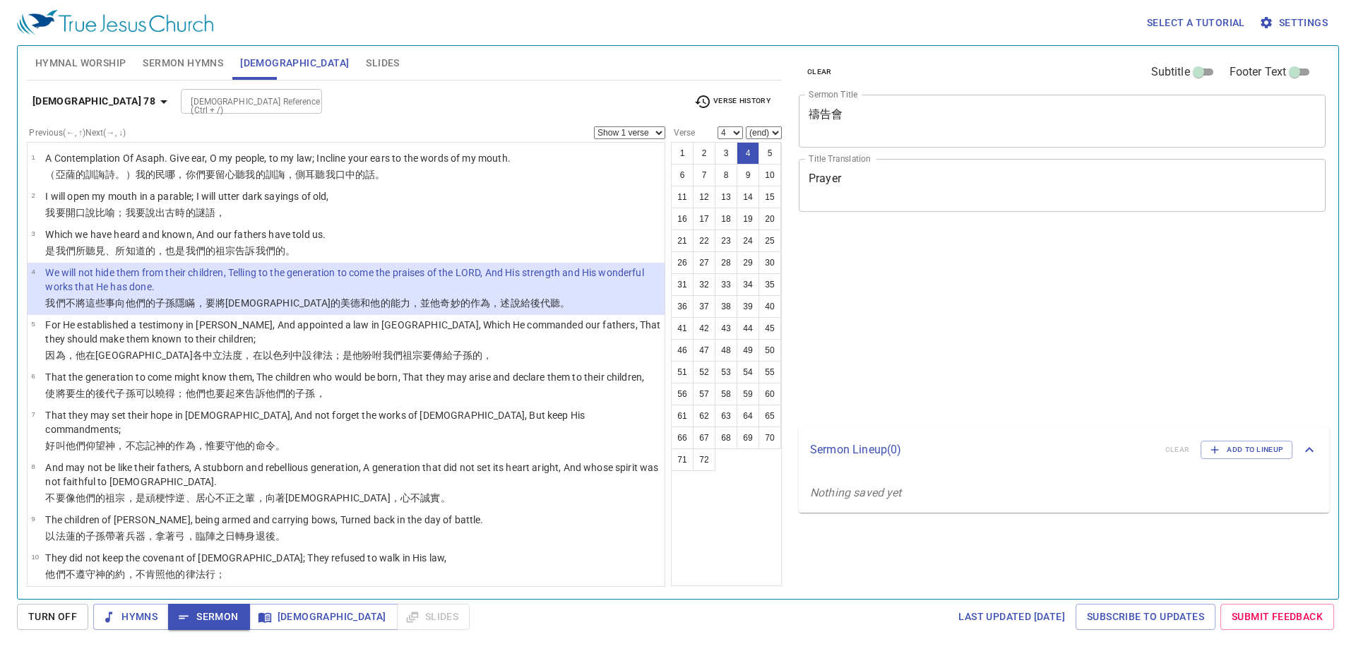
select select "4"
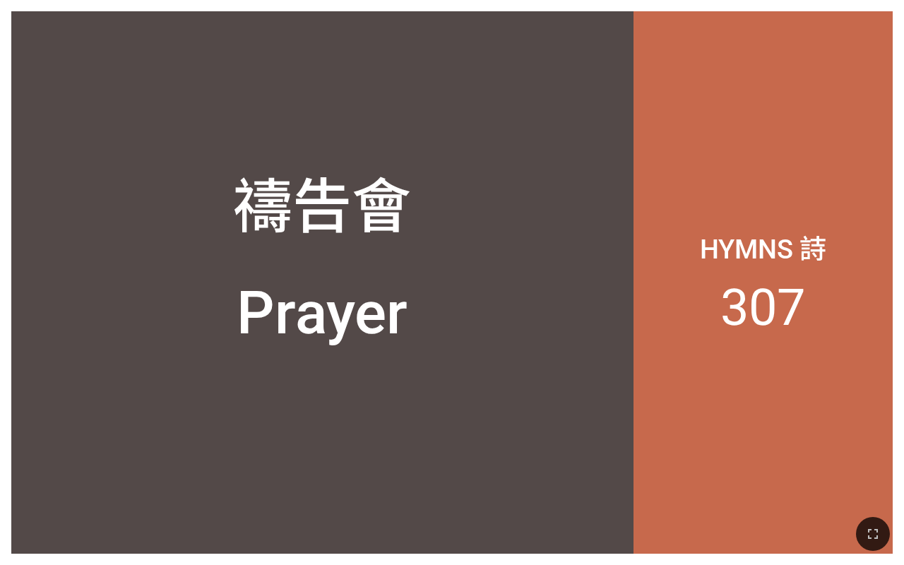
click at [526, 73] on div "禱告會" at bounding box center [322, 146] width 622 height 217
